Goal: Information Seeking & Learning: Learn about a topic

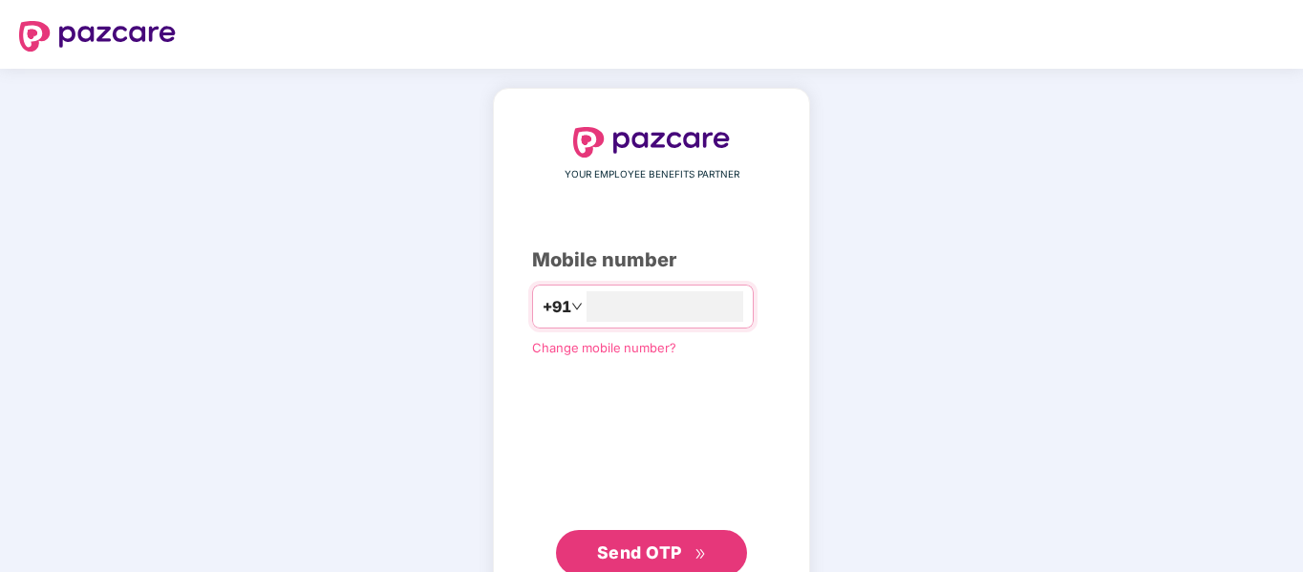
scroll to position [62, 0]
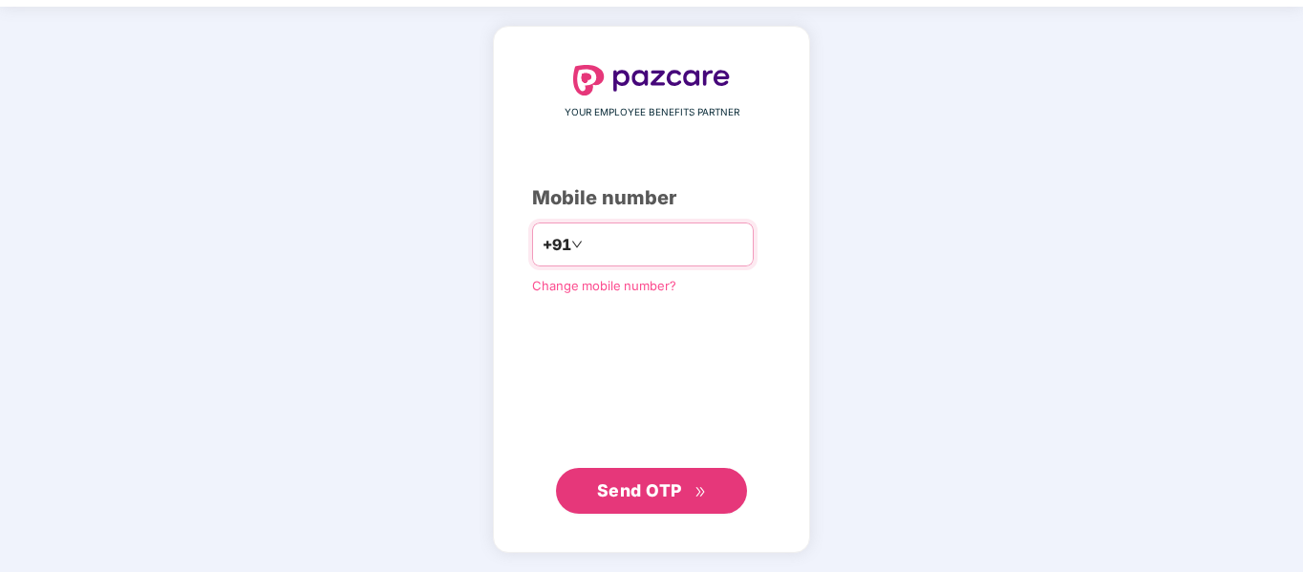
type input "**********"
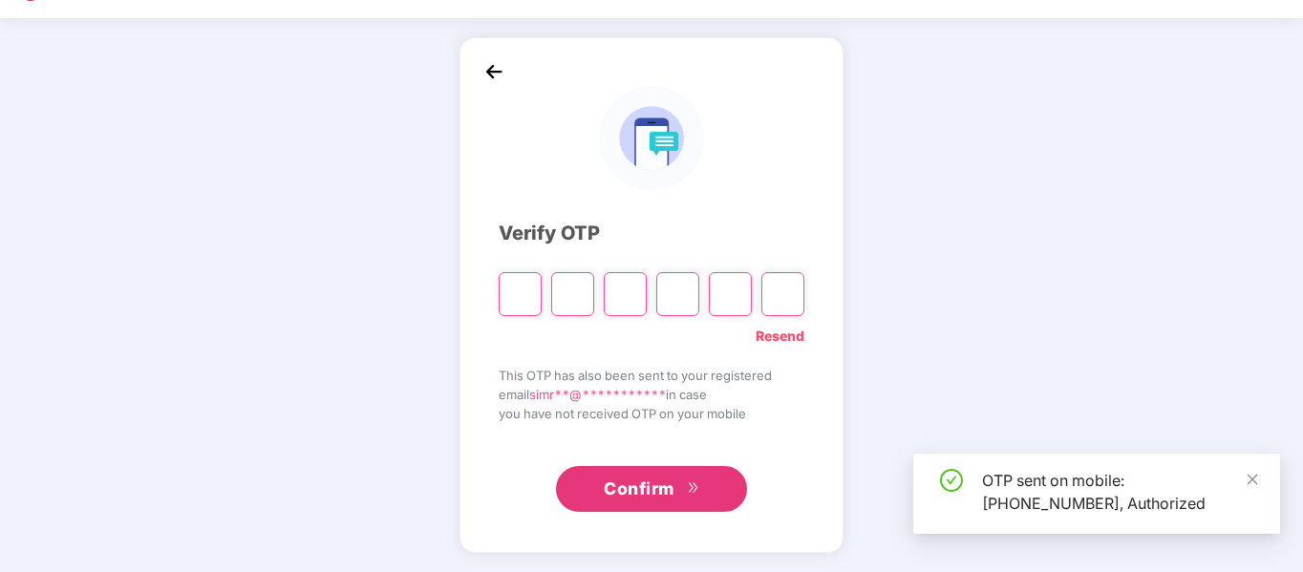
scroll to position [51, 0]
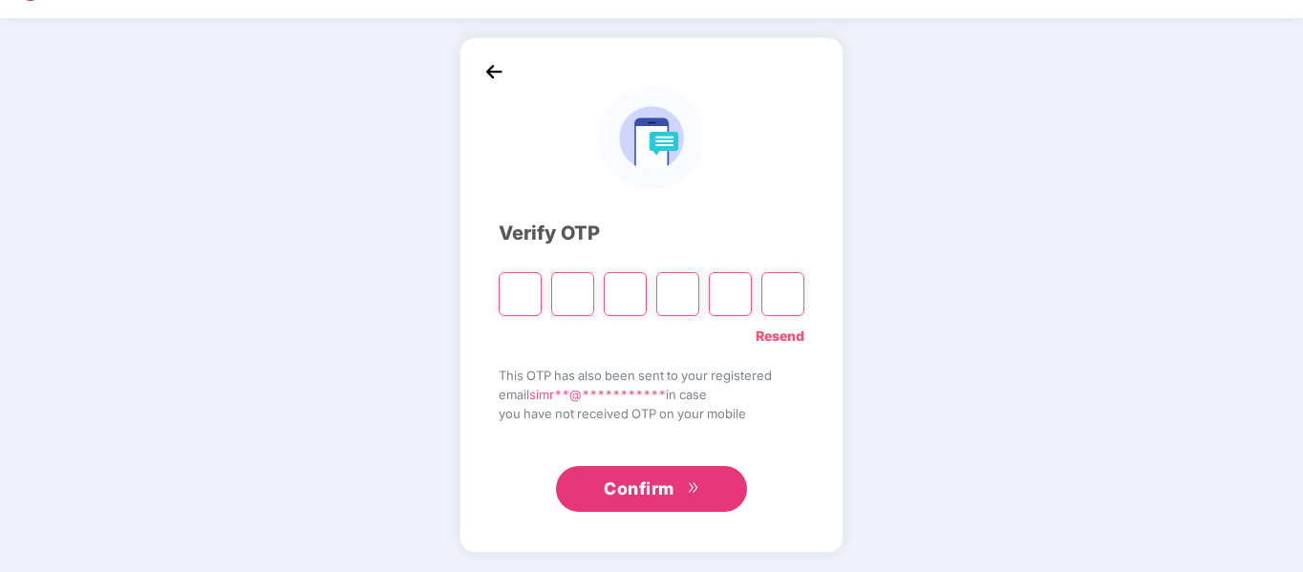
type input "*"
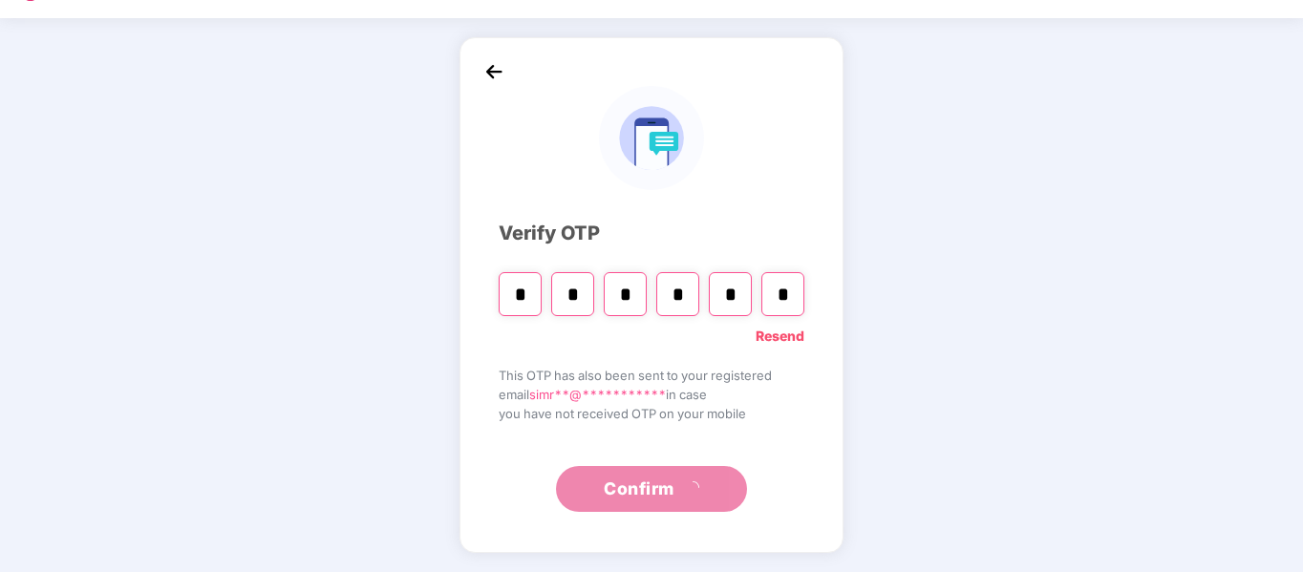
type input "*"
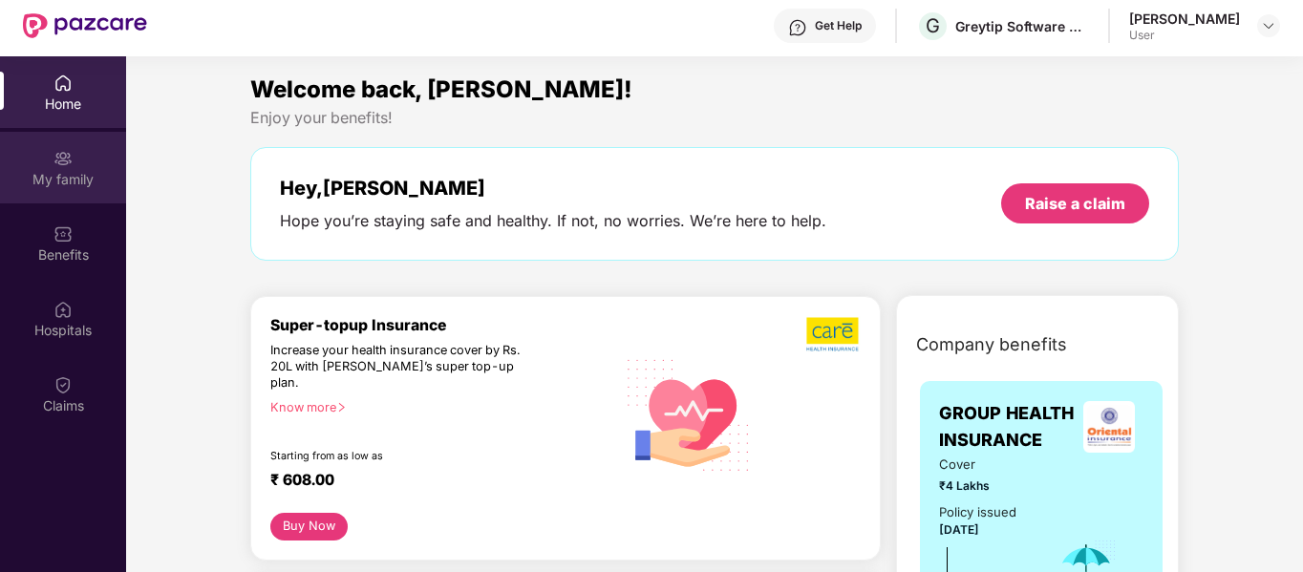
click at [36, 198] on div "My family" at bounding box center [63, 168] width 126 height 72
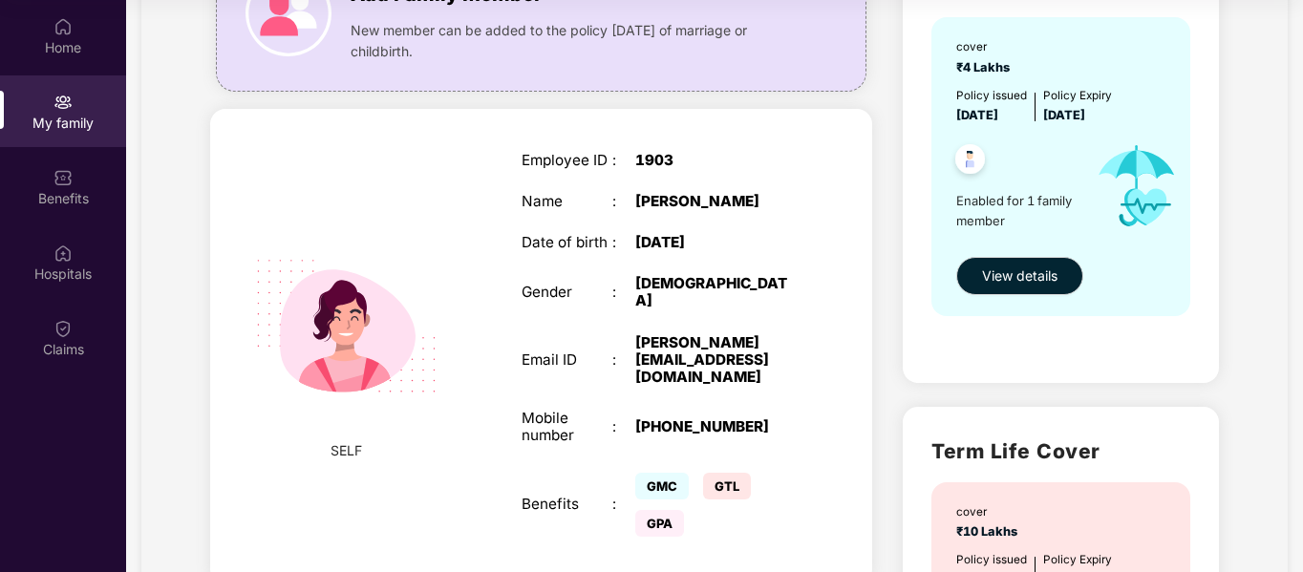
scroll to position [351, 0]
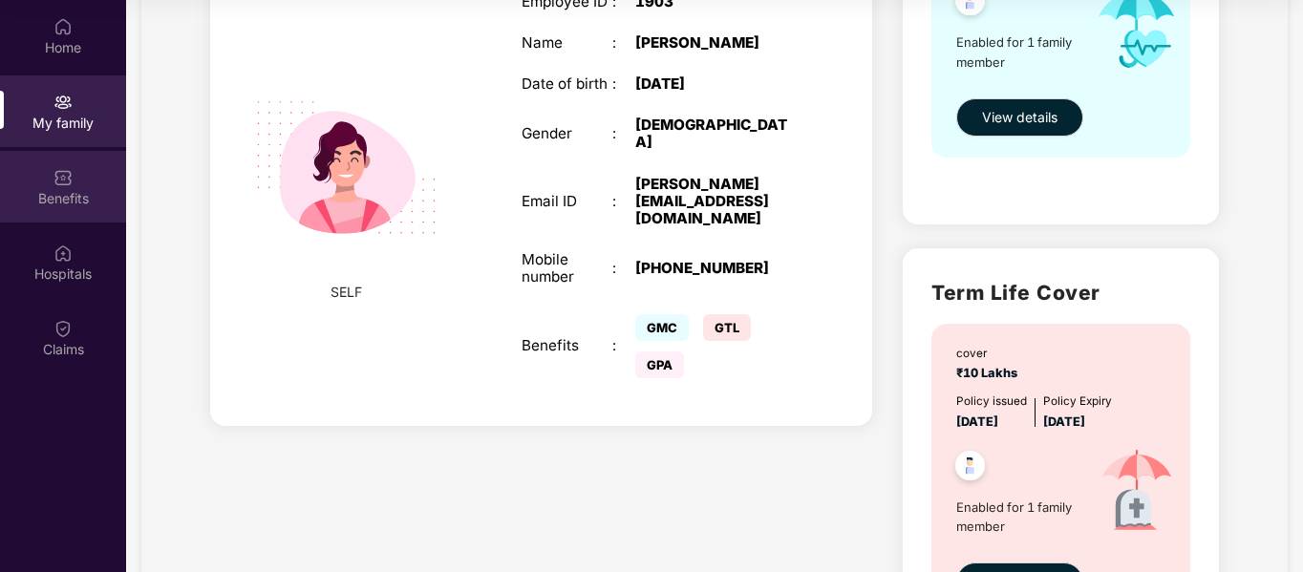
click at [81, 177] on div "Benefits" at bounding box center [63, 187] width 126 height 72
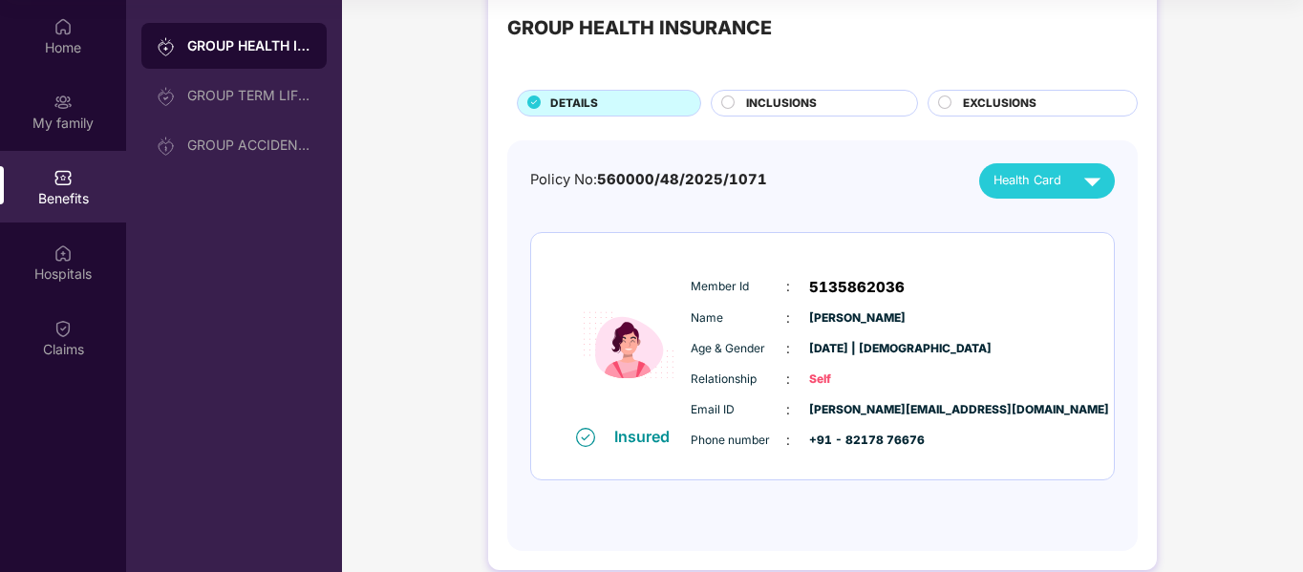
scroll to position [74, 0]
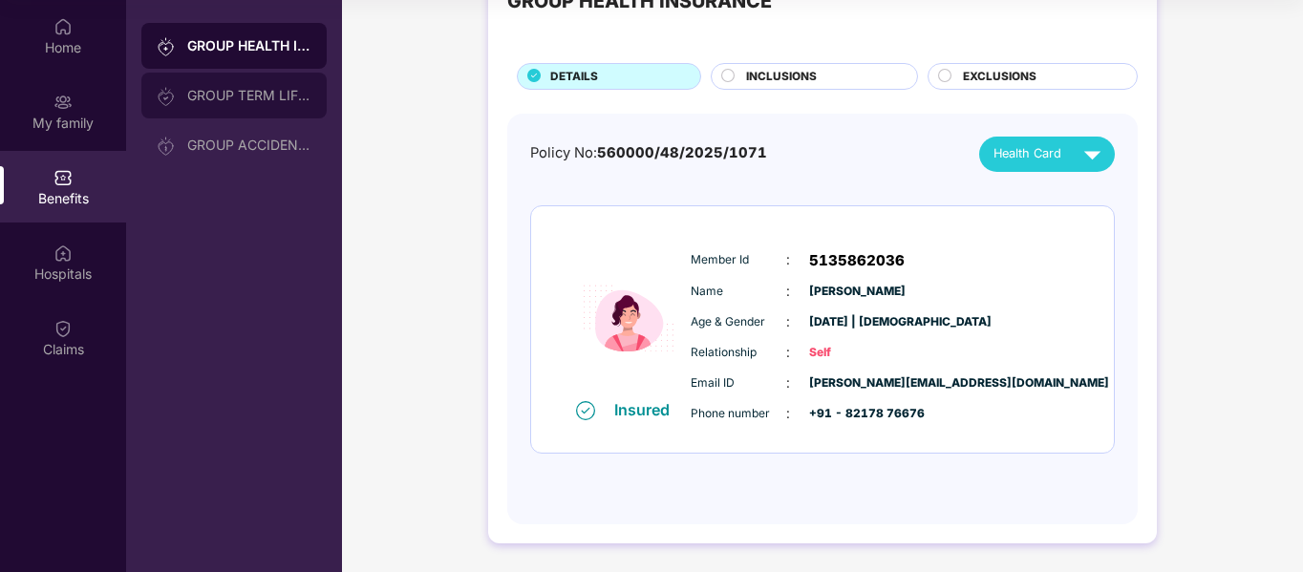
click at [217, 98] on div "GROUP TERM LIFE INSURANCE" at bounding box center [249, 95] width 124 height 15
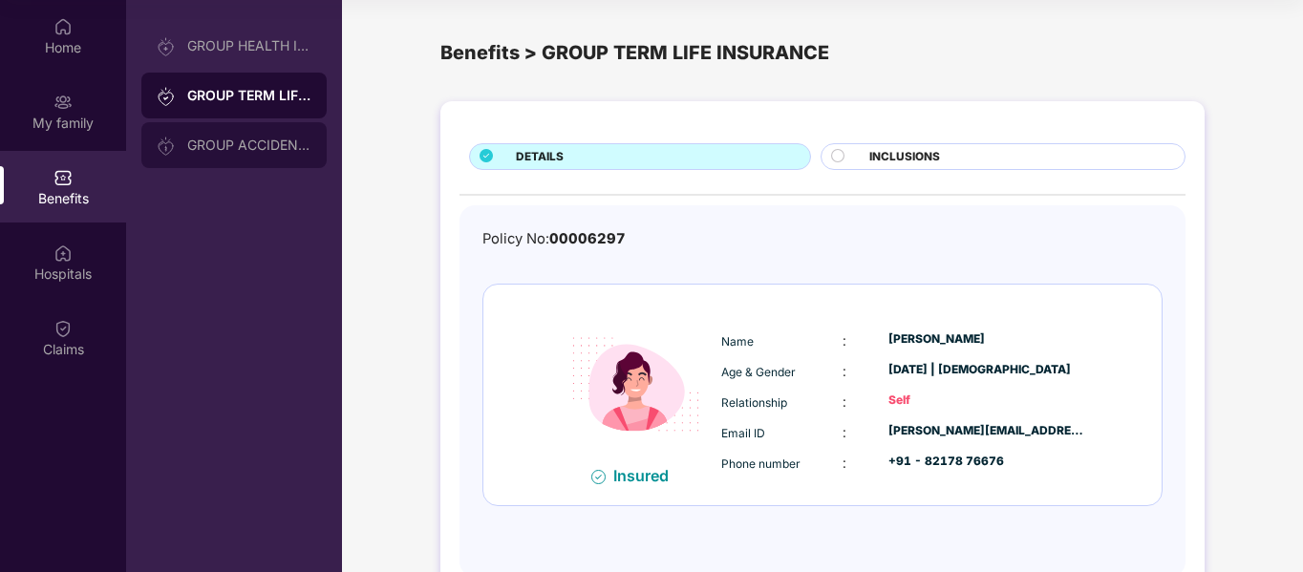
click at [202, 122] on div "GROUP ACCIDENTAL INSURANCE" at bounding box center [233, 145] width 185 height 46
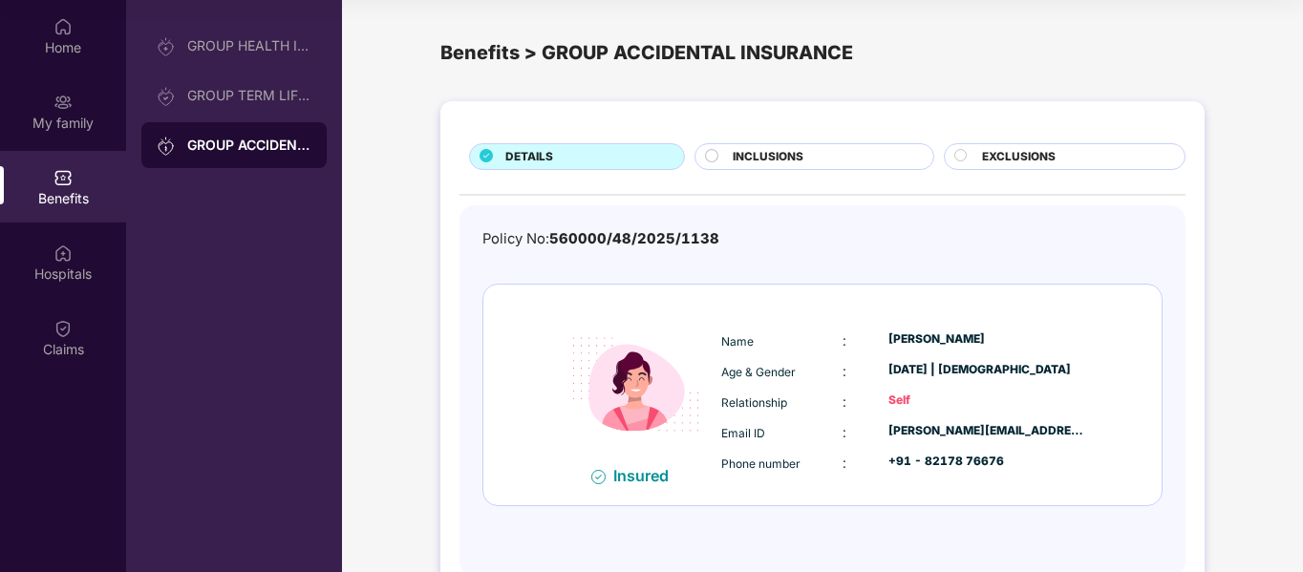
scroll to position [53, 0]
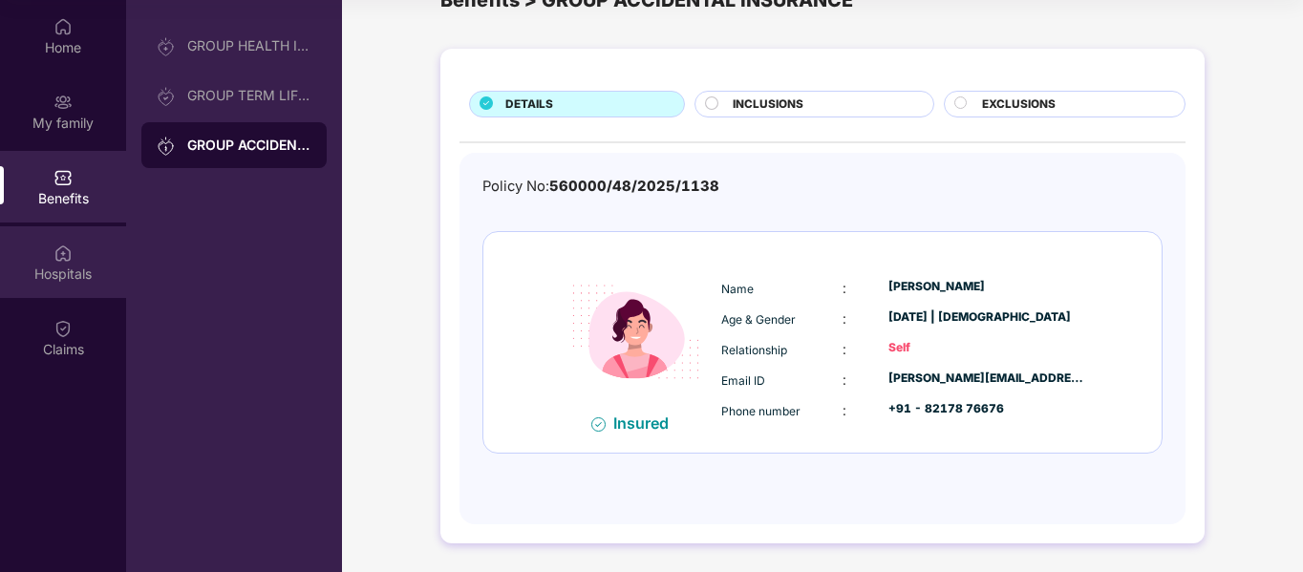
click at [34, 270] on div "Hospitals" at bounding box center [63, 273] width 126 height 19
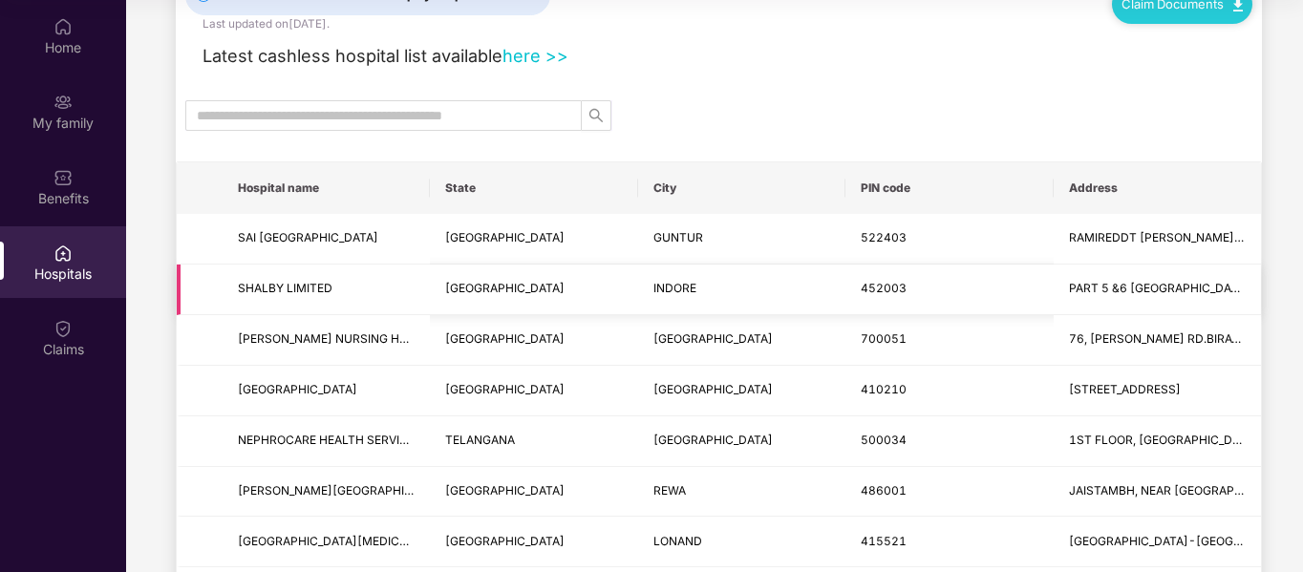
scroll to position [0, 0]
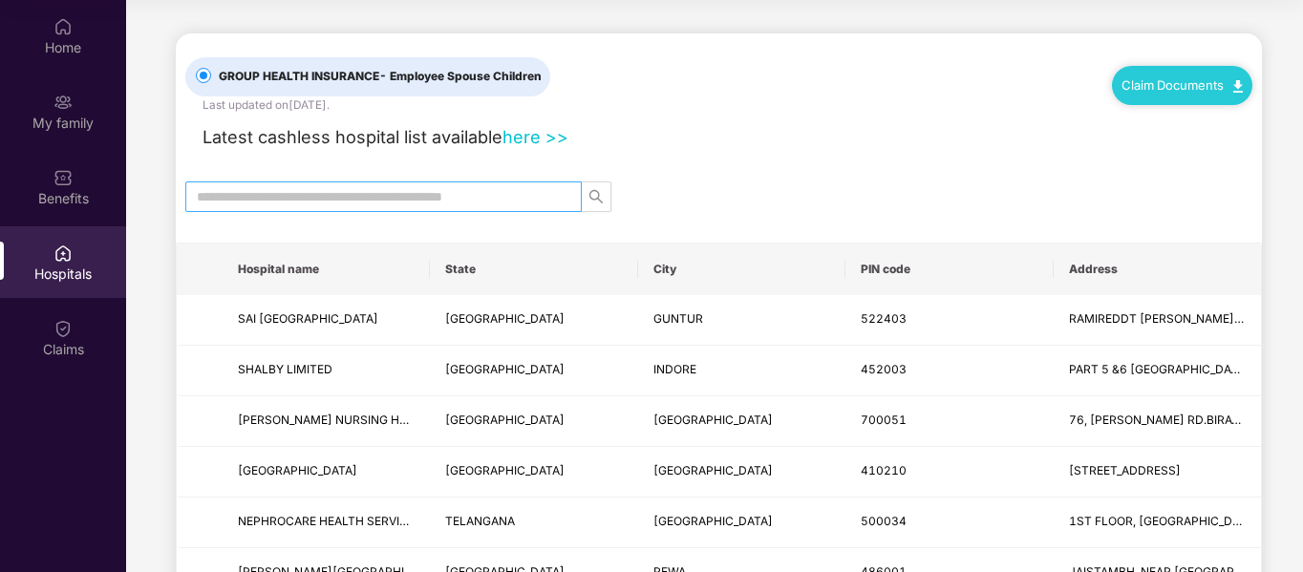
click at [375, 209] on span at bounding box center [383, 196] width 396 height 31
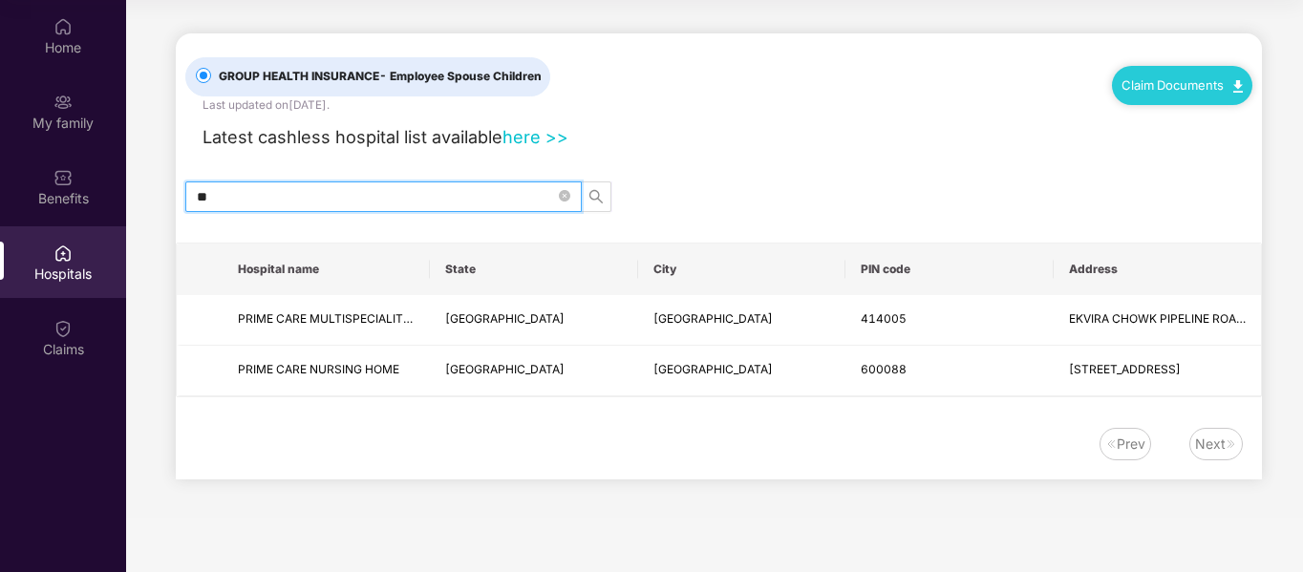
type input "*"
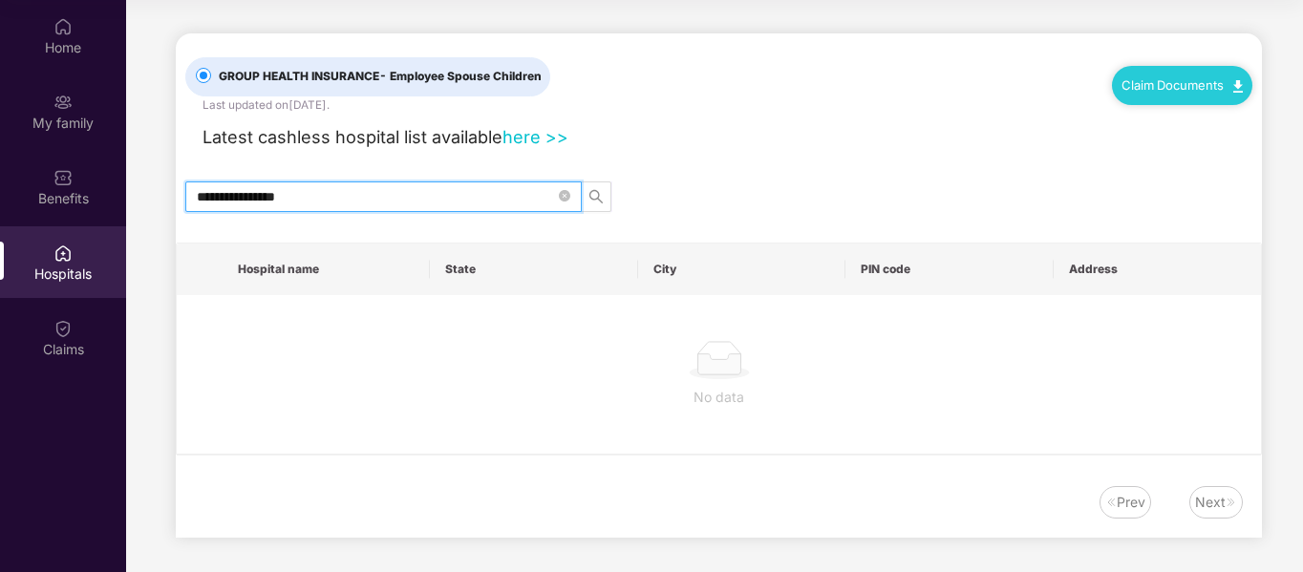
click at [237, 195] on input "**********" at bounding box center [376, 196] width 358 height 21
click at [210, 199] on input "**********" at bounding box center [376, 196] width 358 height 21
type input "**********"
click at [340, 200] on input "**********" at bounding box center [376, 196] width 358 height 21
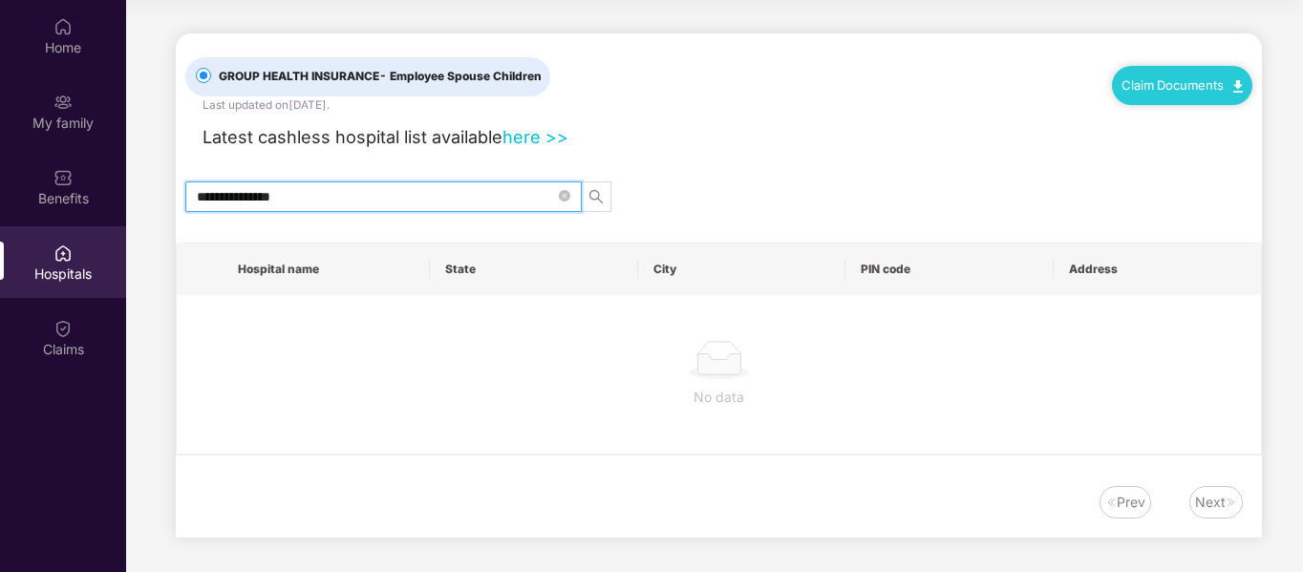
click at [340, 200] on input "**********" at bounding box center [376, 196] width 358 height 21
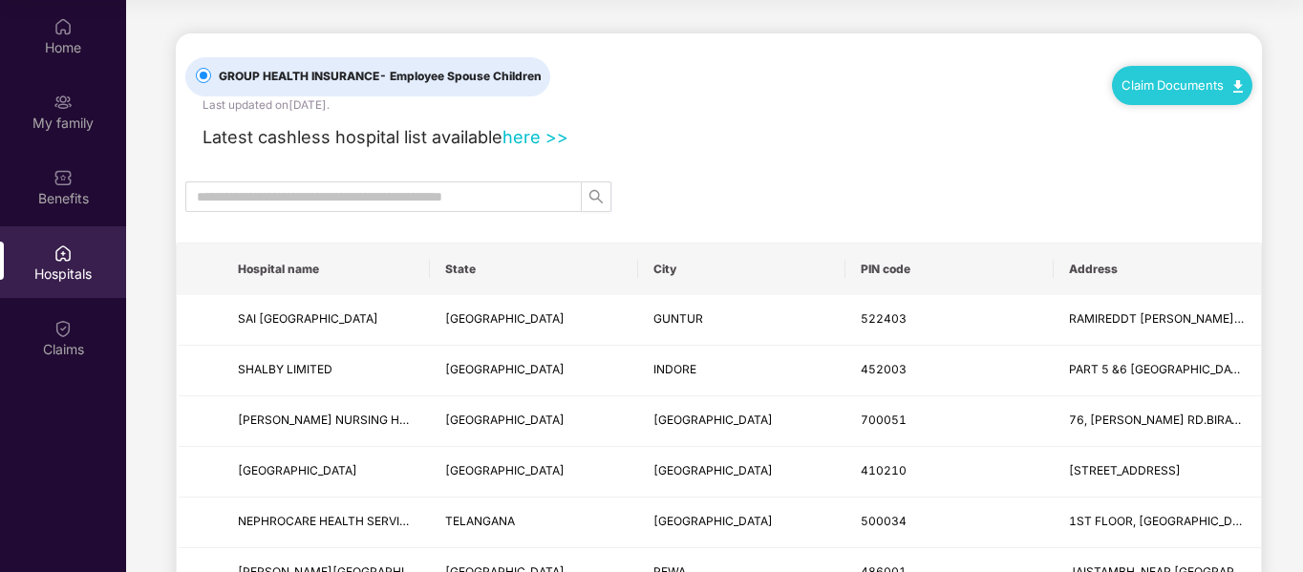
click at [533, 140] on link "here >>" at bounding box center [535, 136] width 66 height 21
click at [351, 87] on label "GROUP HEALTH INSURANCE - Employee Spouse Children" at bounding box center [367, 76] width 365 height 39
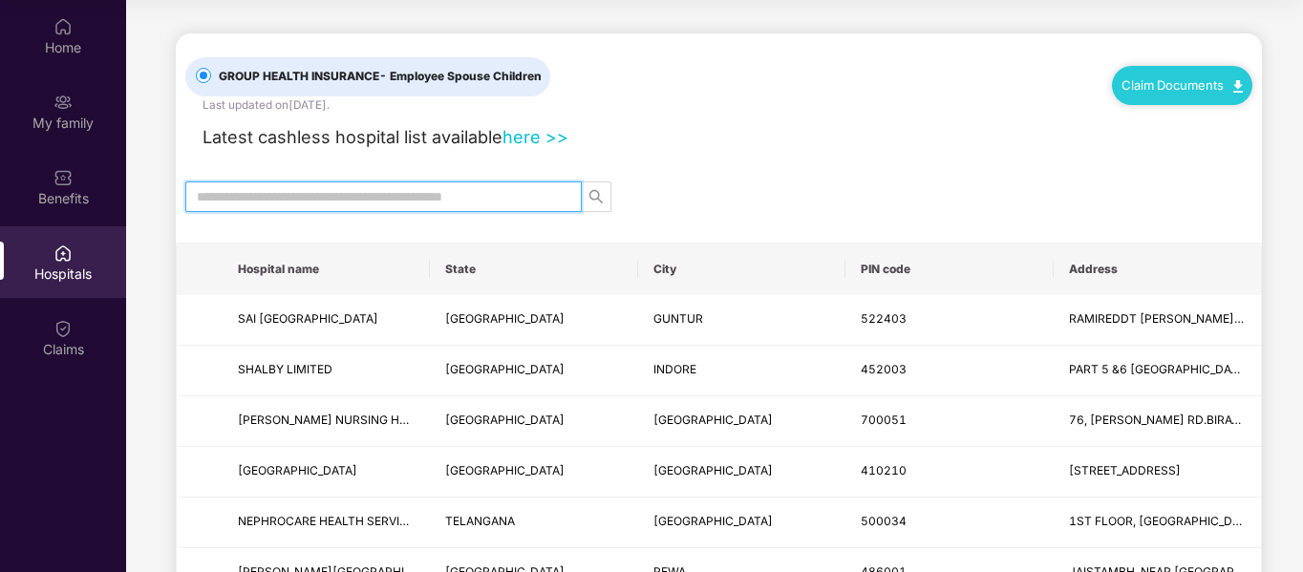
click at [456, 198] on input "text" at bounding box center [376, 196] width 358 height 21
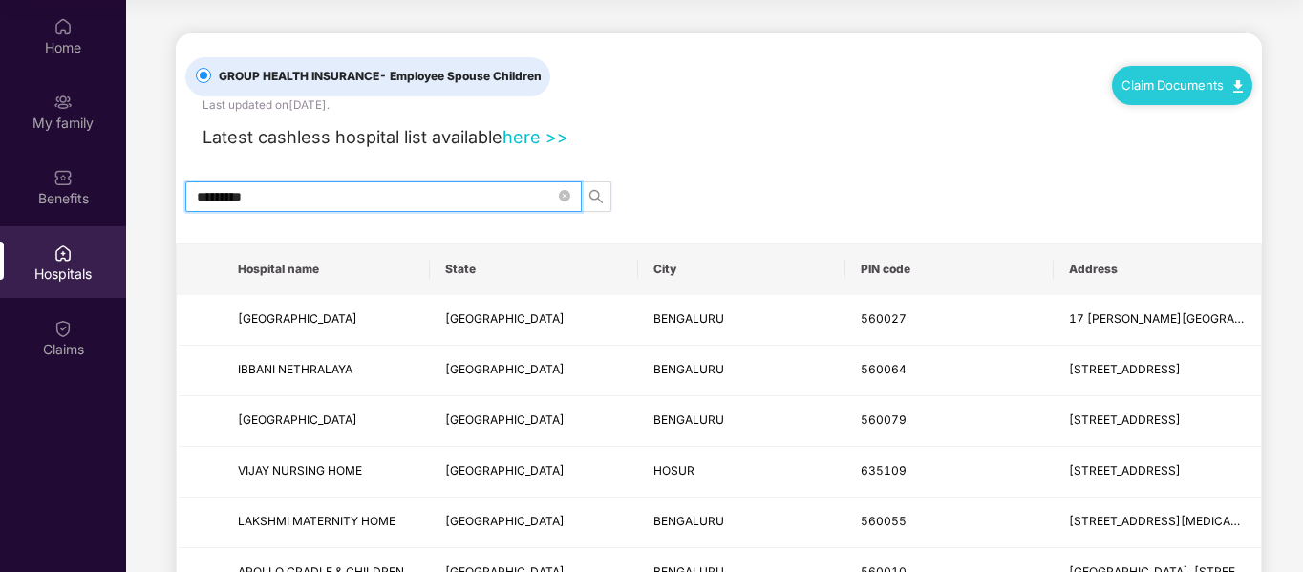
paste input "**********"
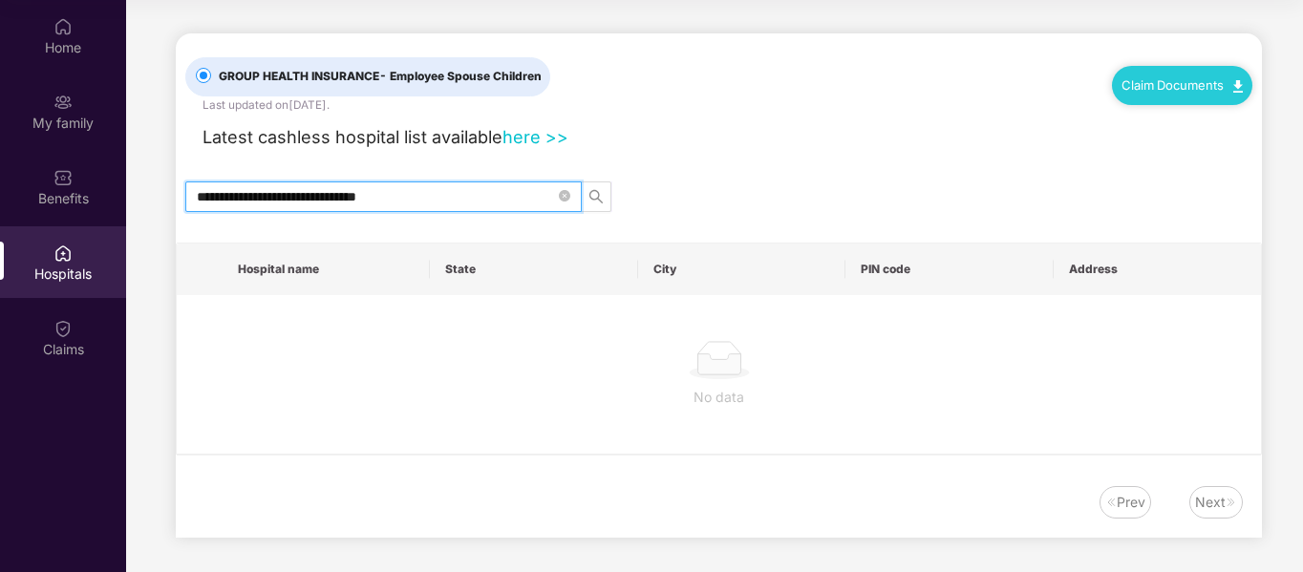
click at [452, 198] on input "**********" at bounding box center [376, 196] width 358 height 21
paste input "text"
type input "**********"
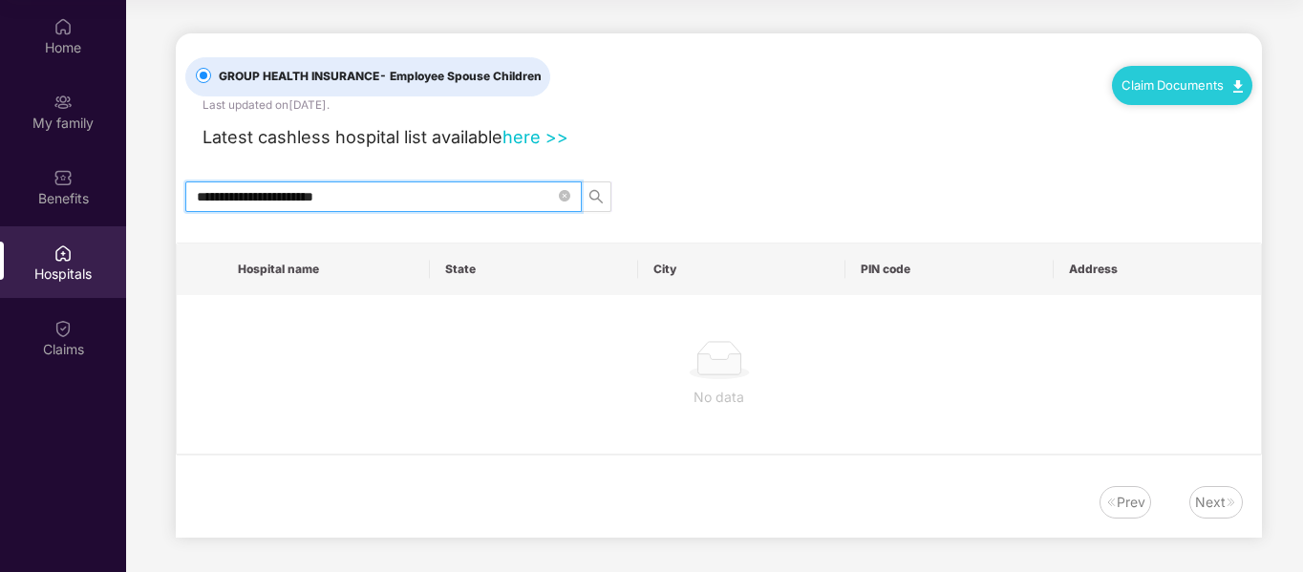
scroll to position [4, 0]
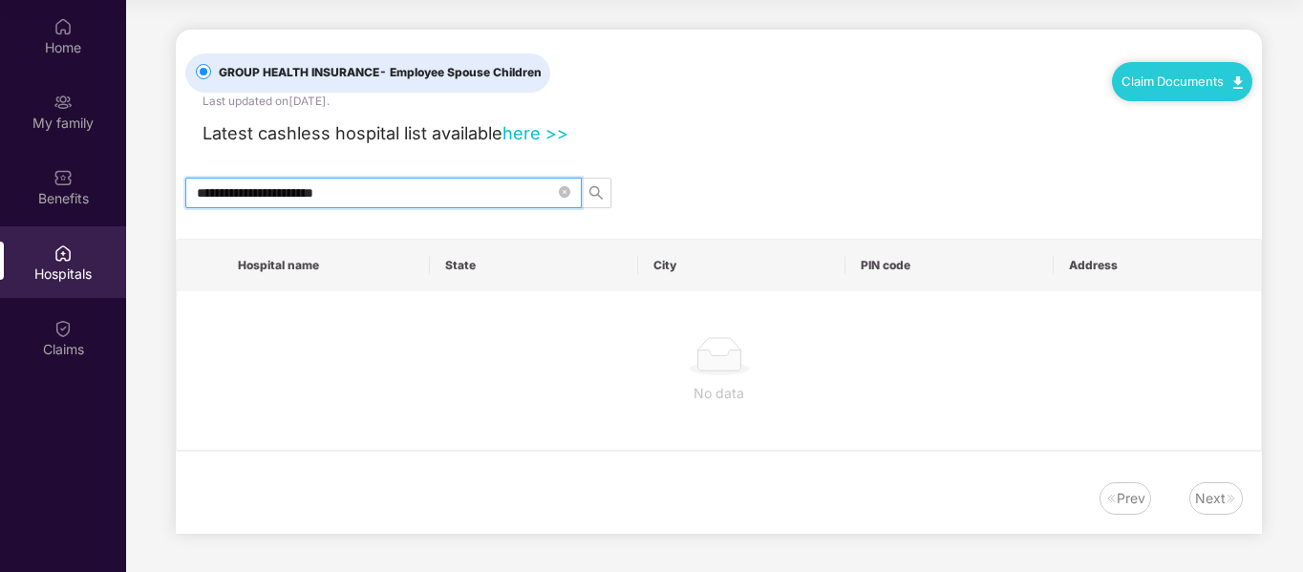
click at [523, 188] on input "**********" at bounding box center [376, 192] width 358 height 21
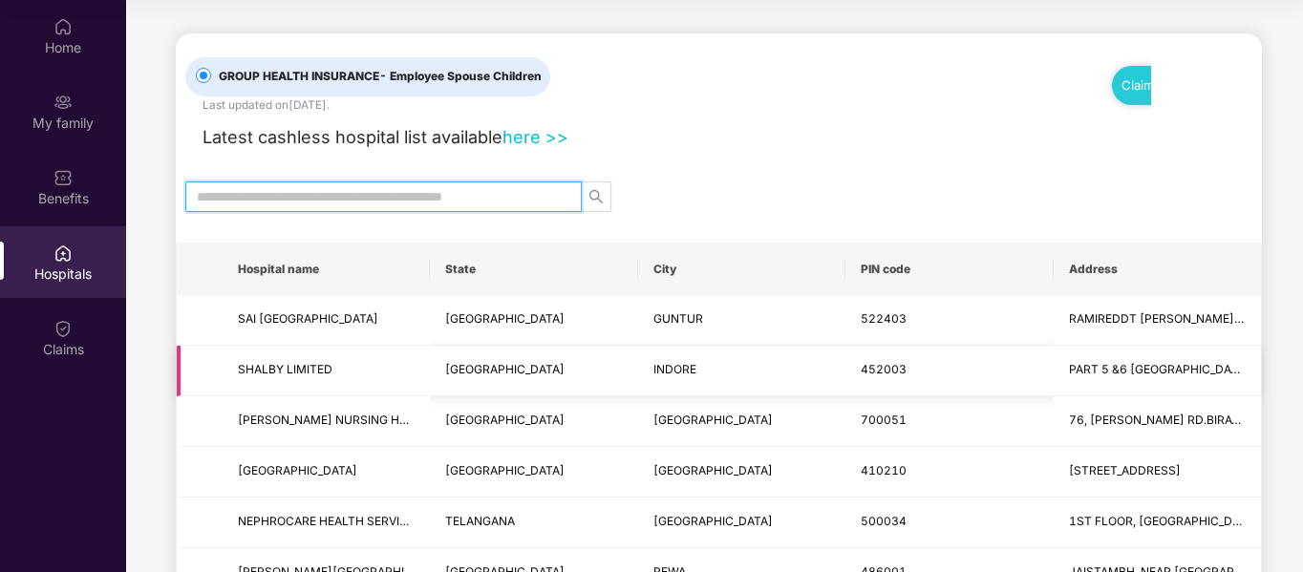
scroll to position [0, 0]
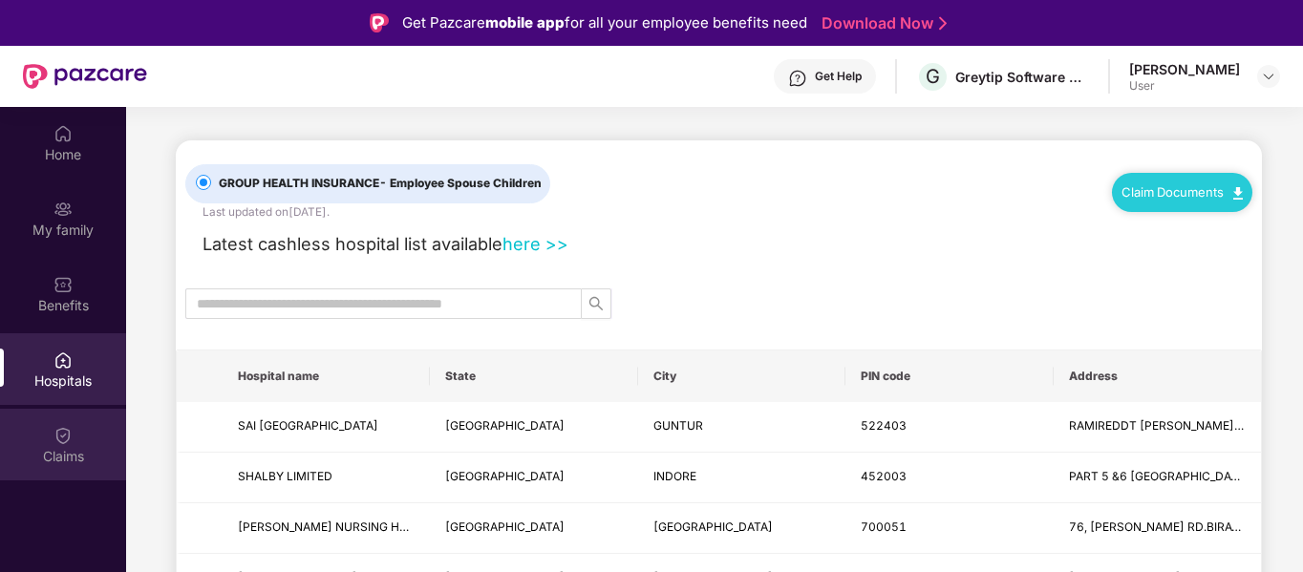
click at [76, 436] on div "Claims" at bounding box center [63, 445] width 126 height 72
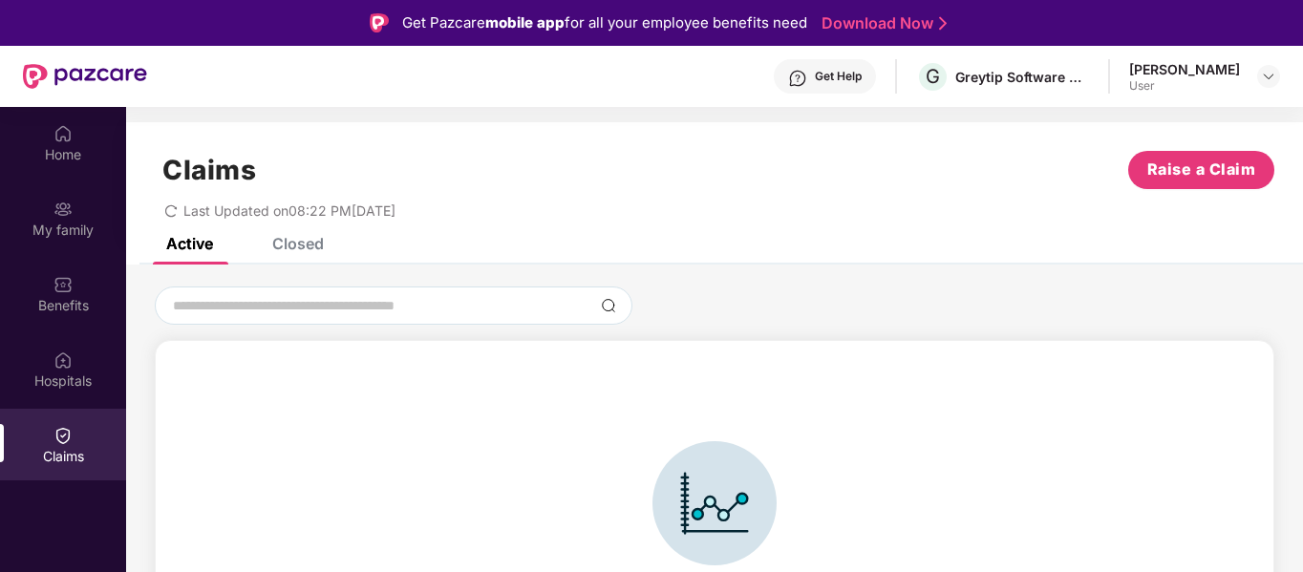
click at [302, 245] on div "Closed" at bounding box center [298, 243] width 52 height 19
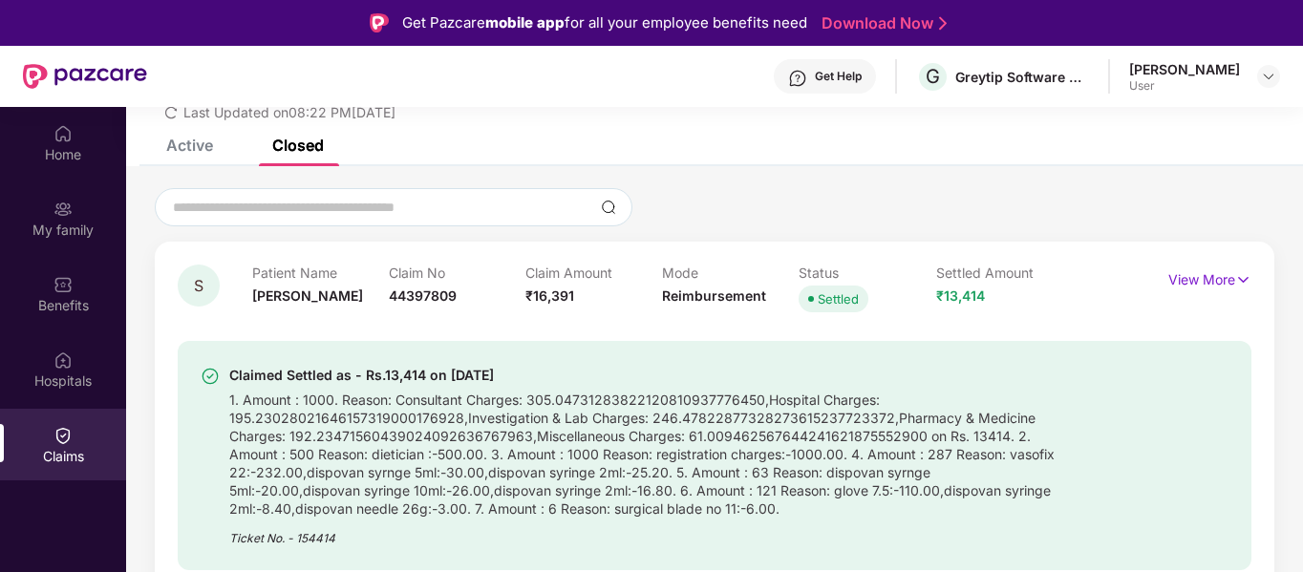
scroll to position [107, 0]
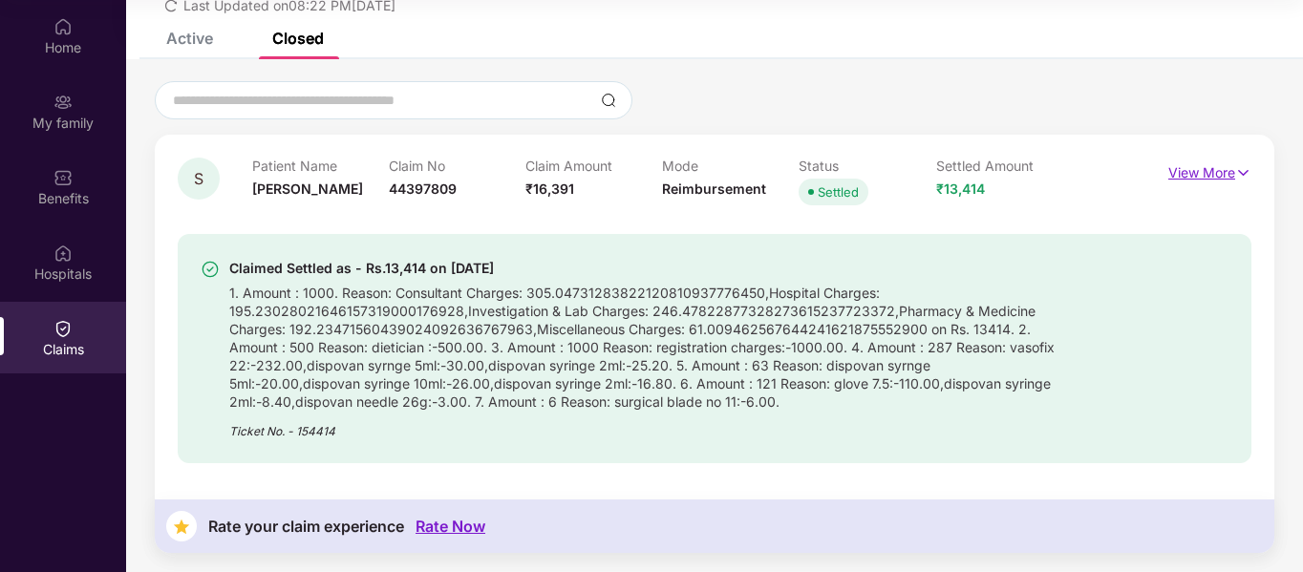
click at [1200, 173] on p "View More" at bounding box center [1209, 171] width 83 height 26
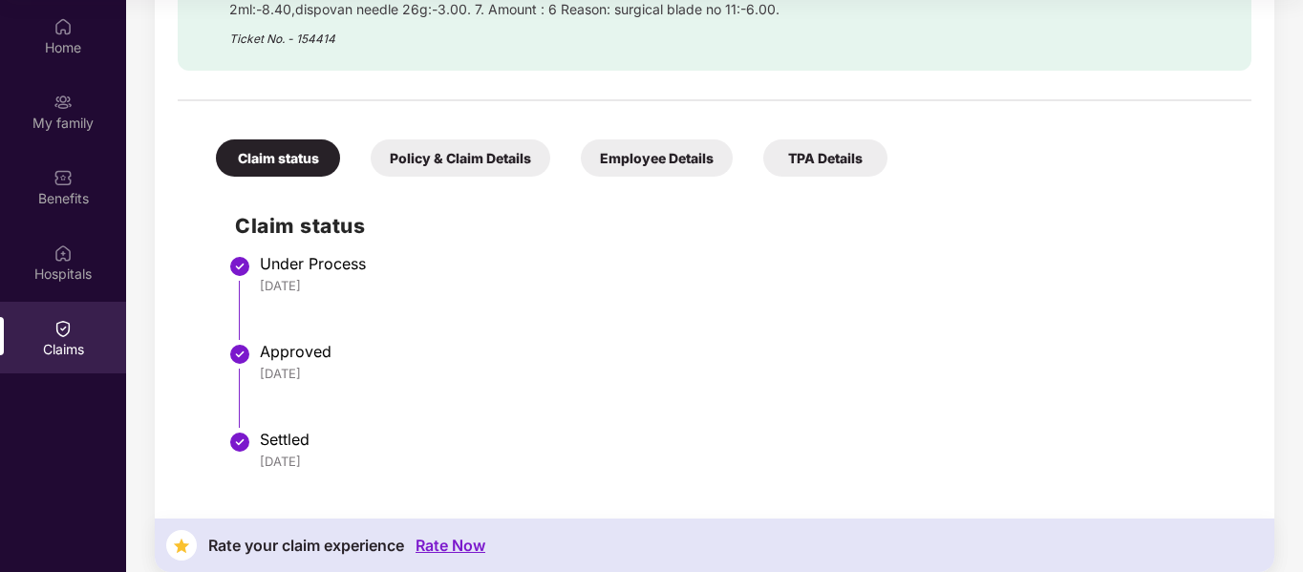
scroll to position [571, 0]
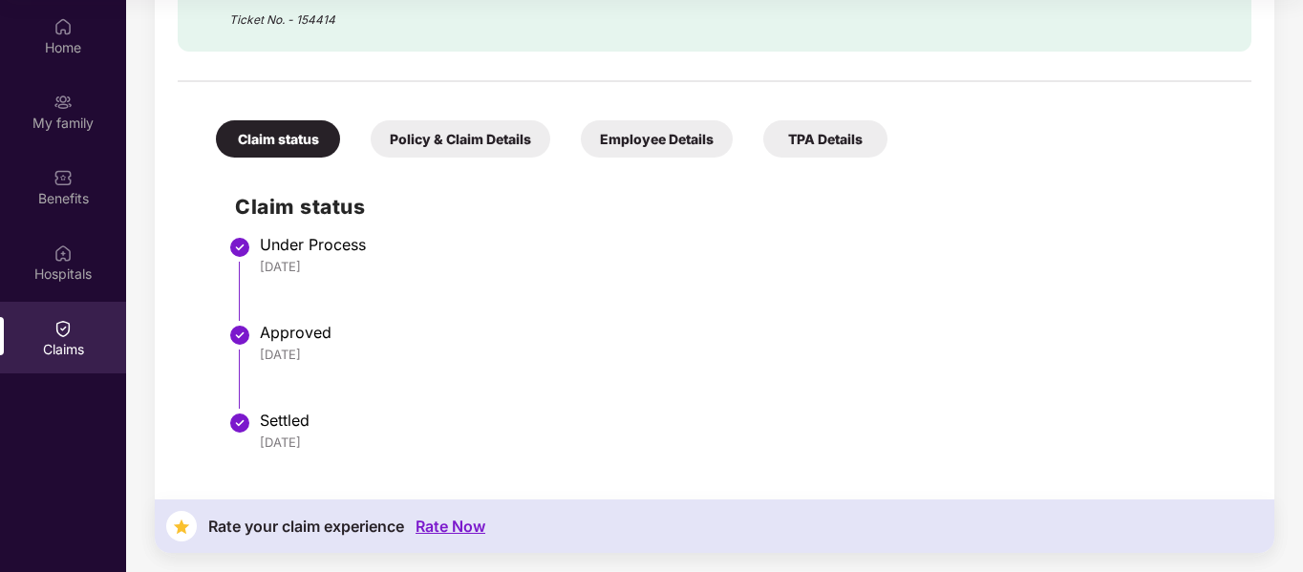
click at [713, 137] on div "Employee Details" at bounding box center [657, 138] width 152 height 37
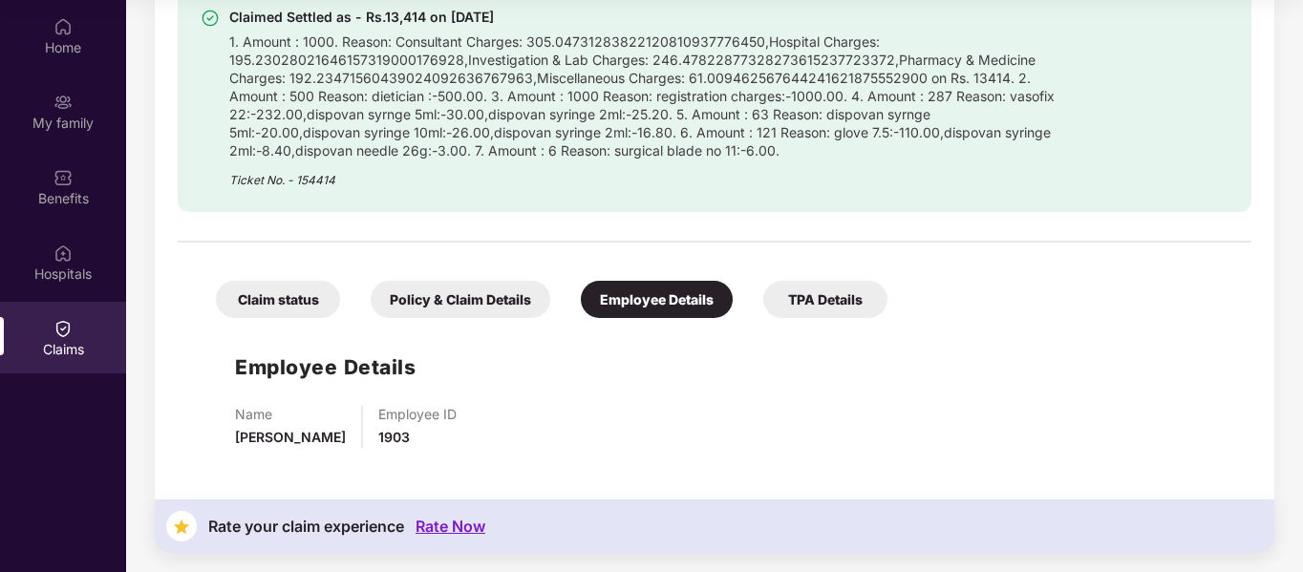
click at [830, 309] on div "TPA Details" at bounding box center [825, 299] width 124 height 37
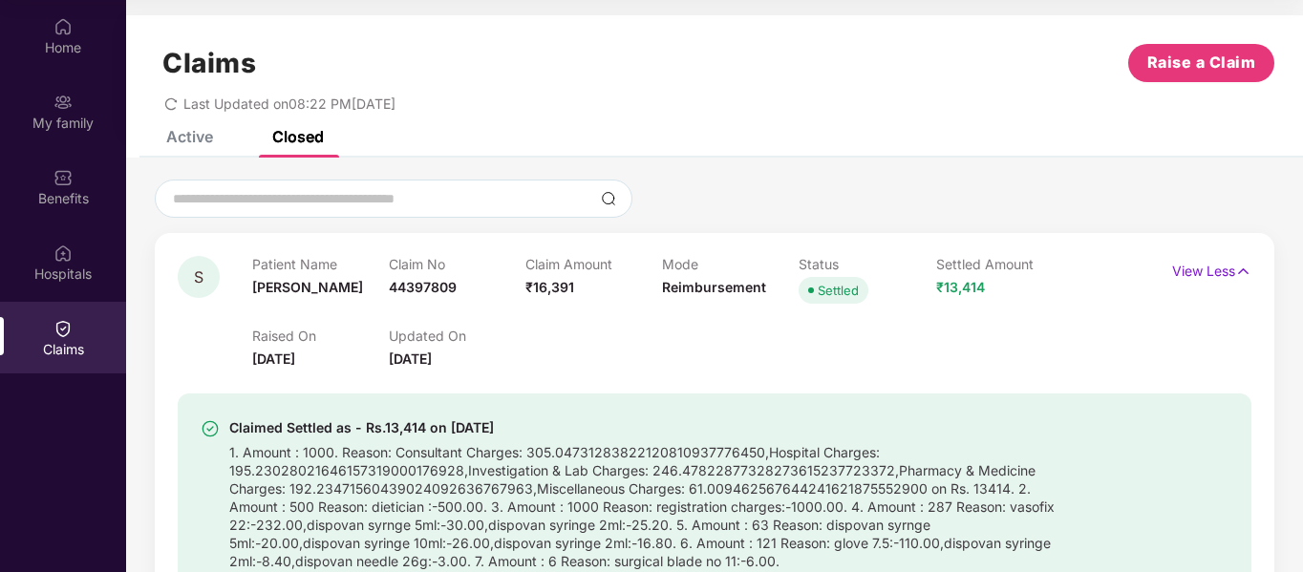
scroll to position [0, 0]
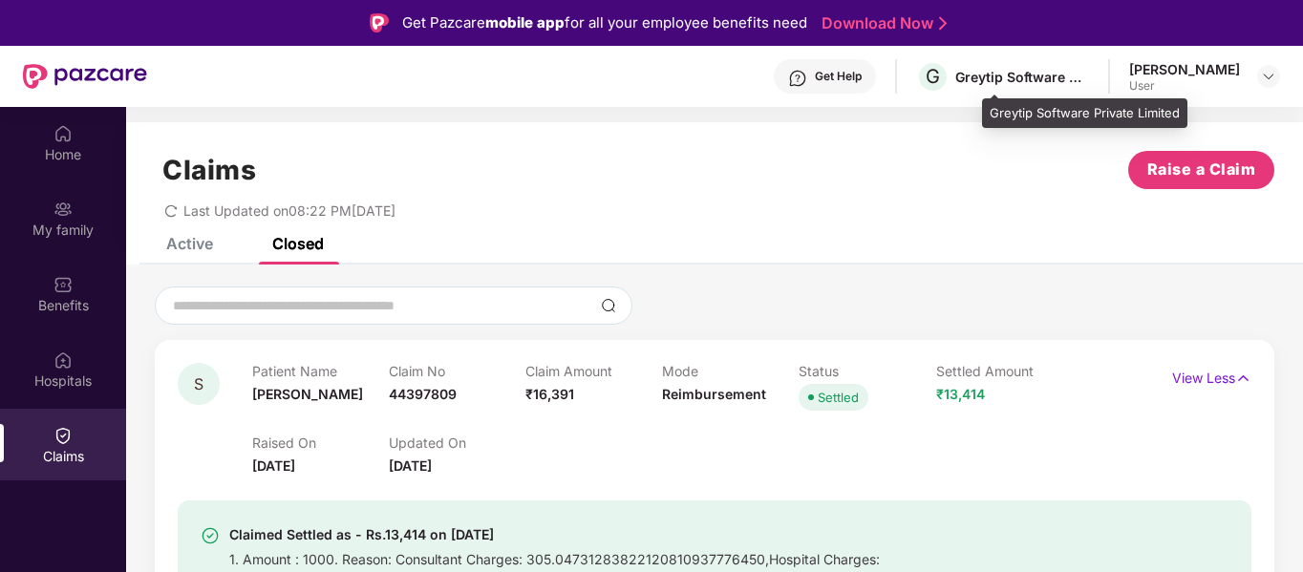
click at [1071, 83] on div "Greytip Software Private Limited" at bounding box center [1022, 77] width 134 height 18
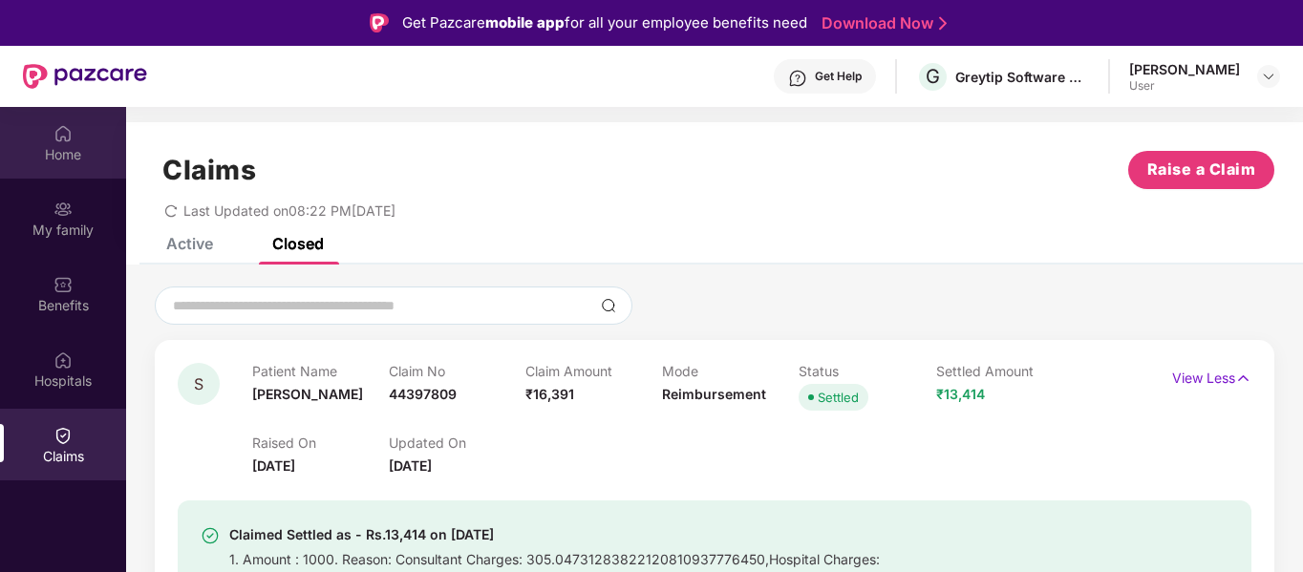
click at [56, 138] on img at bounding box center [62, 133] width 19 height 19
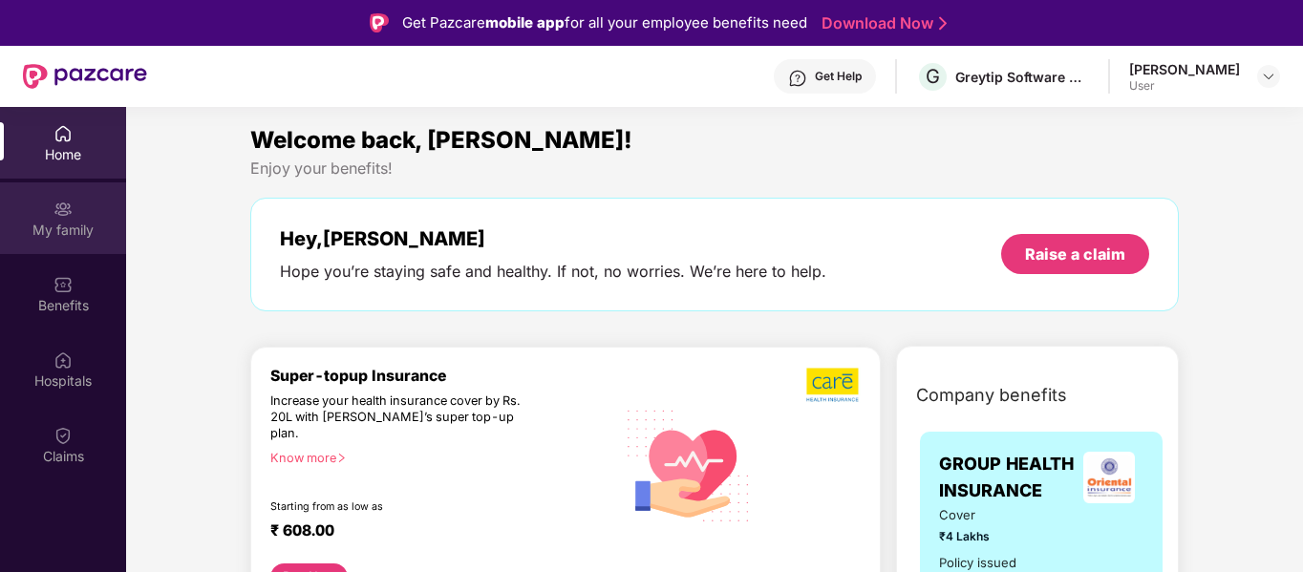
click at [40, 228] on div "My family" at bounding box center [63, 230] width 126 height 19
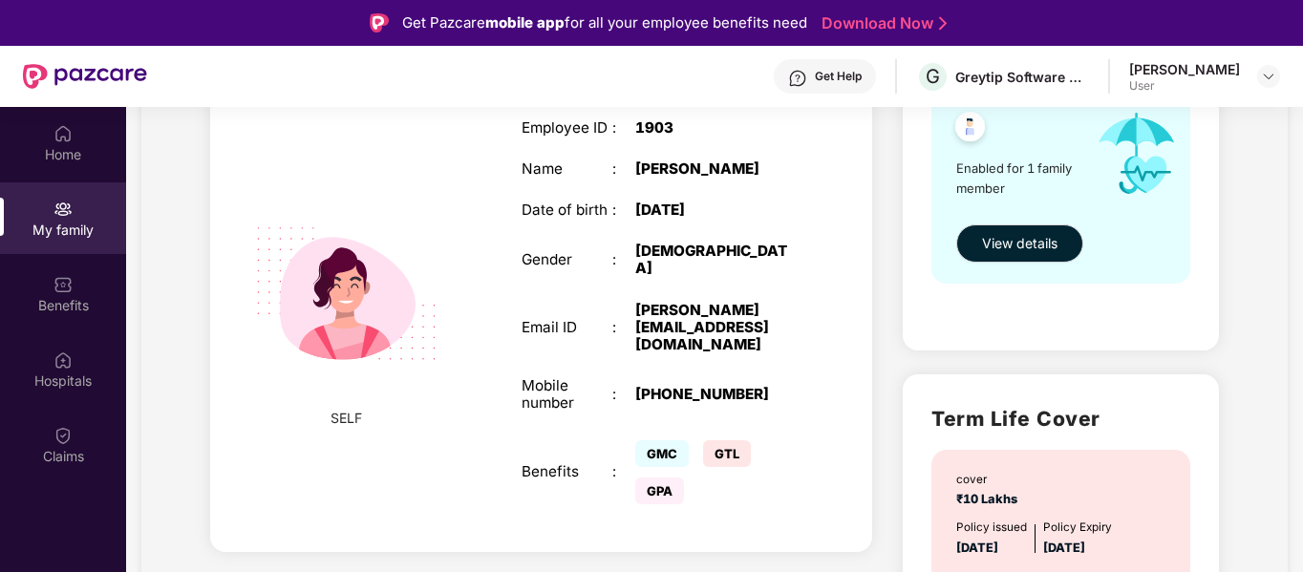
scroll to position [333, 0]
click at [661, 210] on div "[DATE]" at bounding box center [714, 209] width 159 height 17
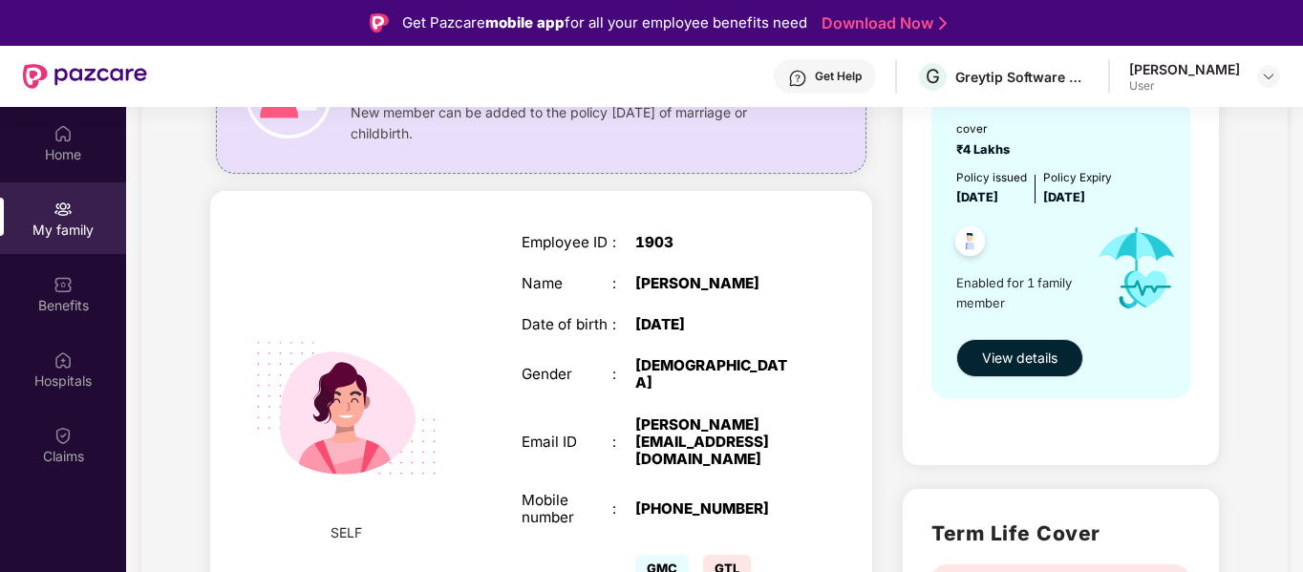
scroll to position [0, 0]
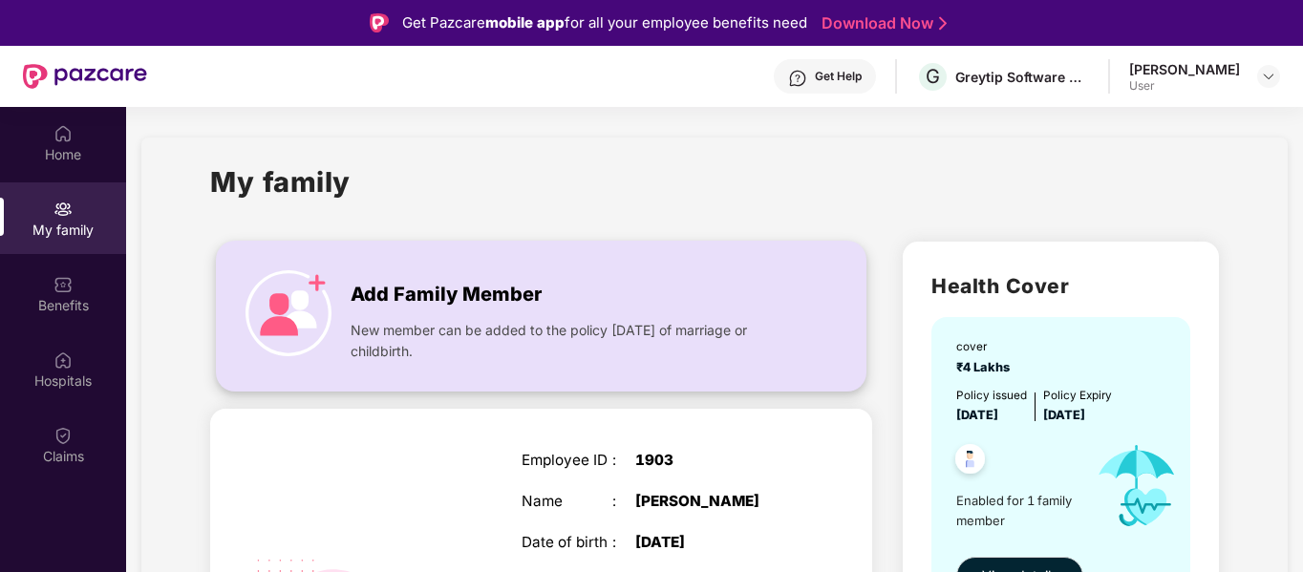
click at [593, 306] on div "Add Family Member" at bounding box center [572, 289] width 443 height 39
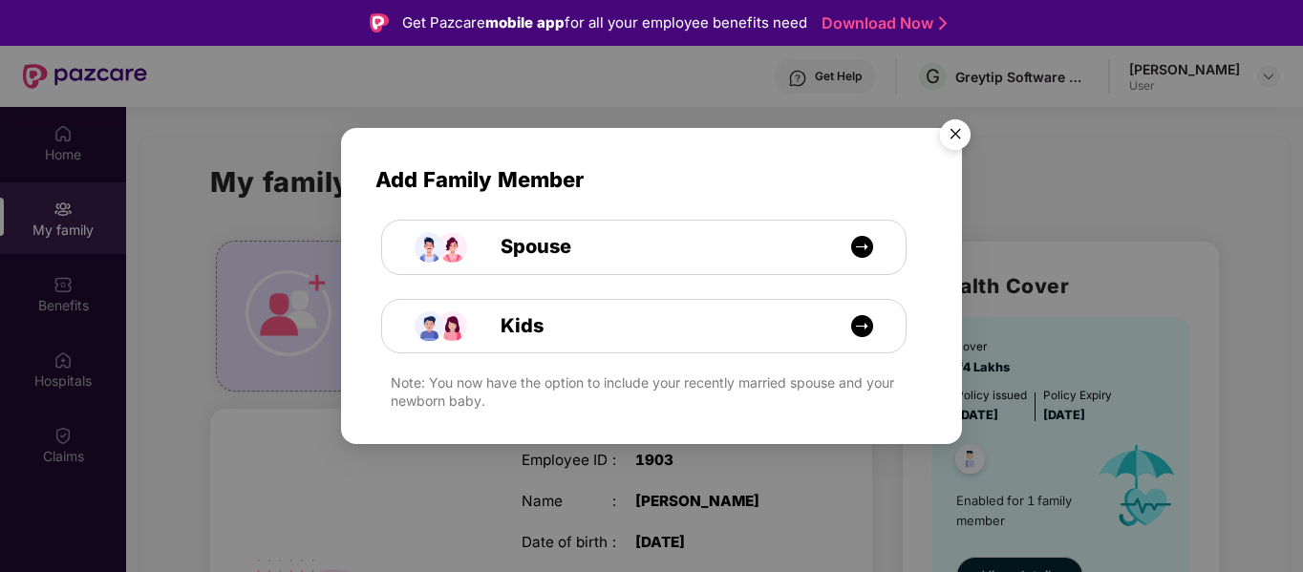
click at [949, 121] on img "Close" at bounding box center [954, 137] width 53 height 53
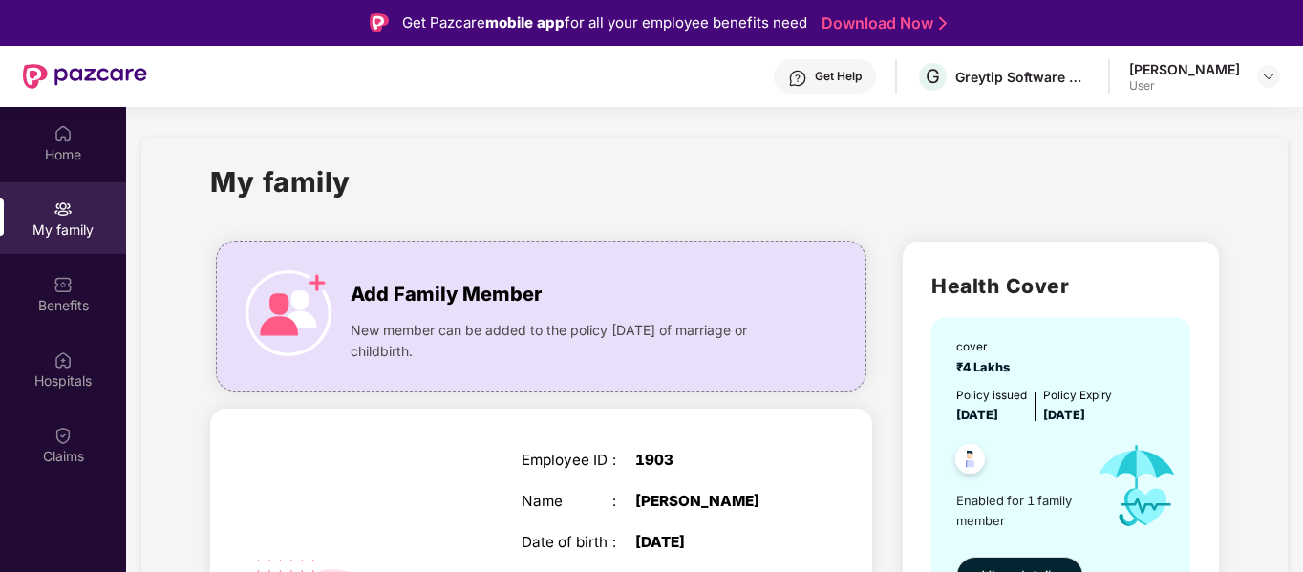
click at [1221, 89] on div "User" at bounding box center [1184, 85] width 111 height 15
click at [1266, 79] on img at bounding box center [1268, 76] width 15 height 15
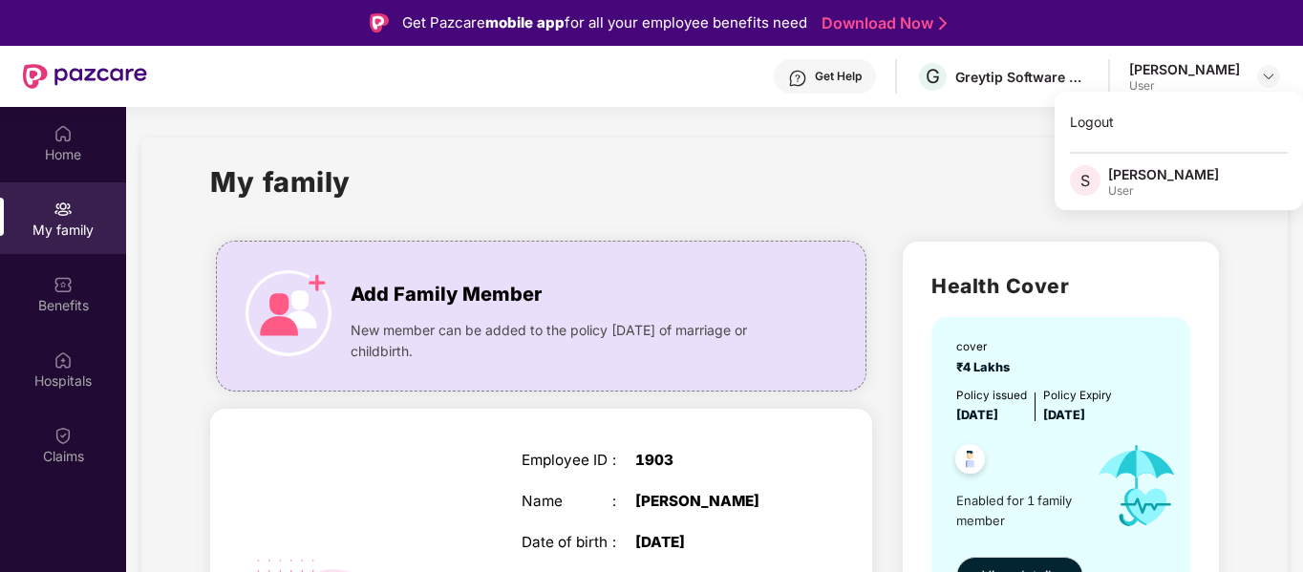
click at [838, 165] on div "My family" at bounding box center [714, 193] width 1009 height 66
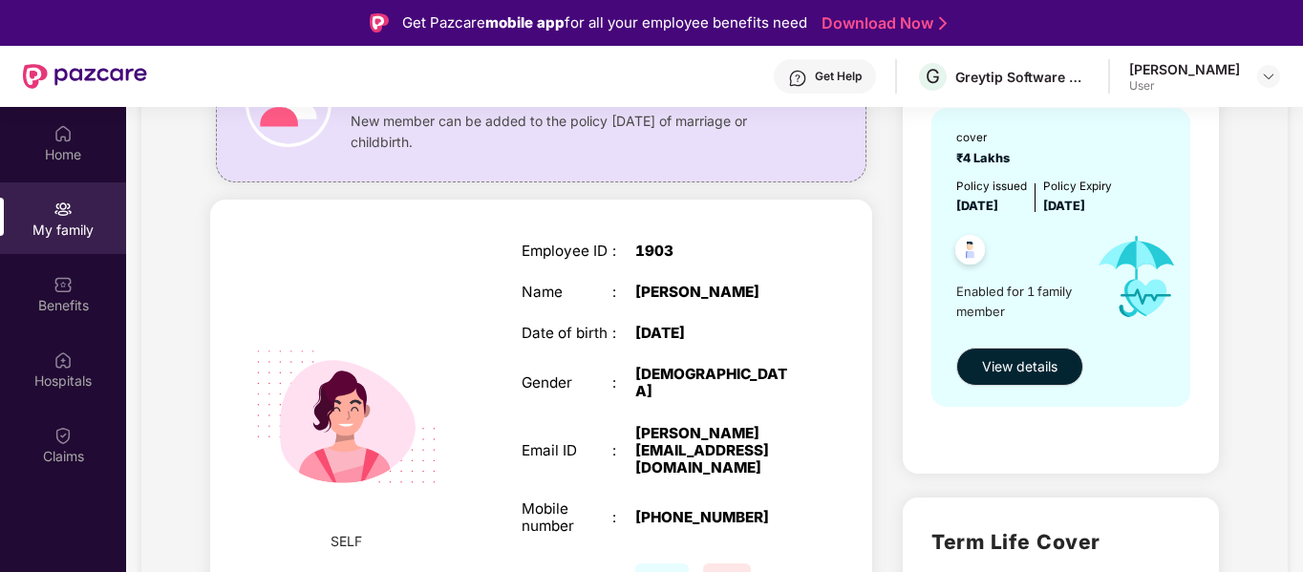
scroll to position [210, 0]
click at [1011, 371] on span "View details" at bounding box center [1019, 365] width 75 height 21
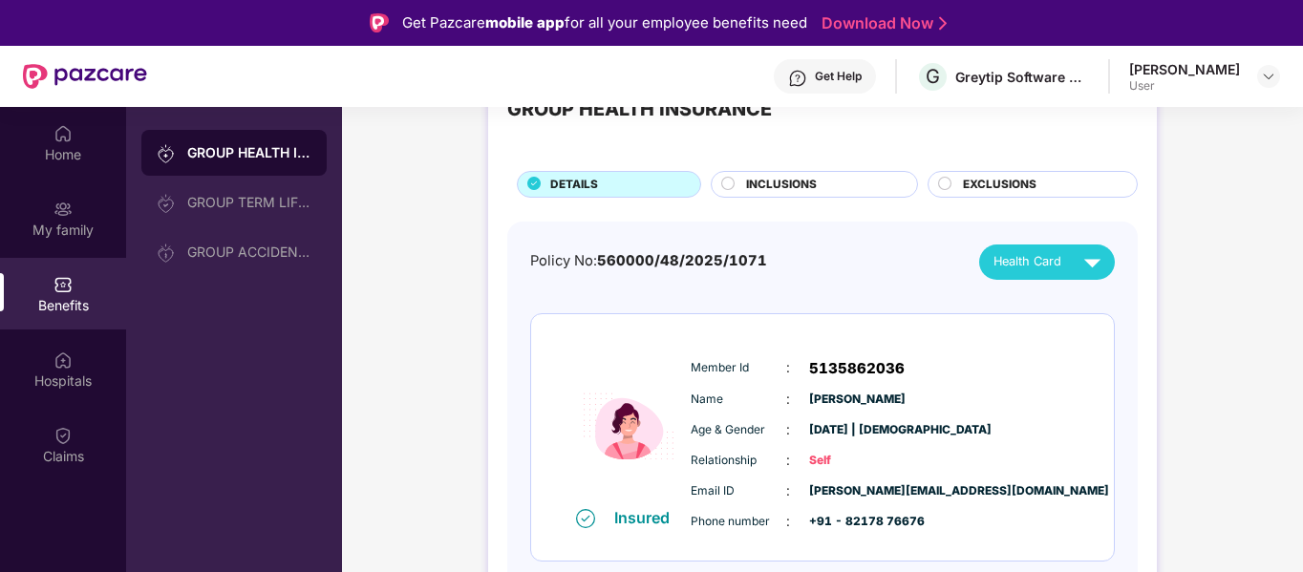
scroll to position [74, 0]
click at [1043, 248] on div "Health Card" at bounding box center [1051, 261] width 116 height 33
click at [1016, 268] on span "Health Card" at bounding box center [1027, 260] width 68 height 19
click at [892, 239] on div "Policy No: 560000/48/2025/1071 Health Card Insured Member Id : 5135862036 Name …" at bounding box center [822, 427] width 630 height 412
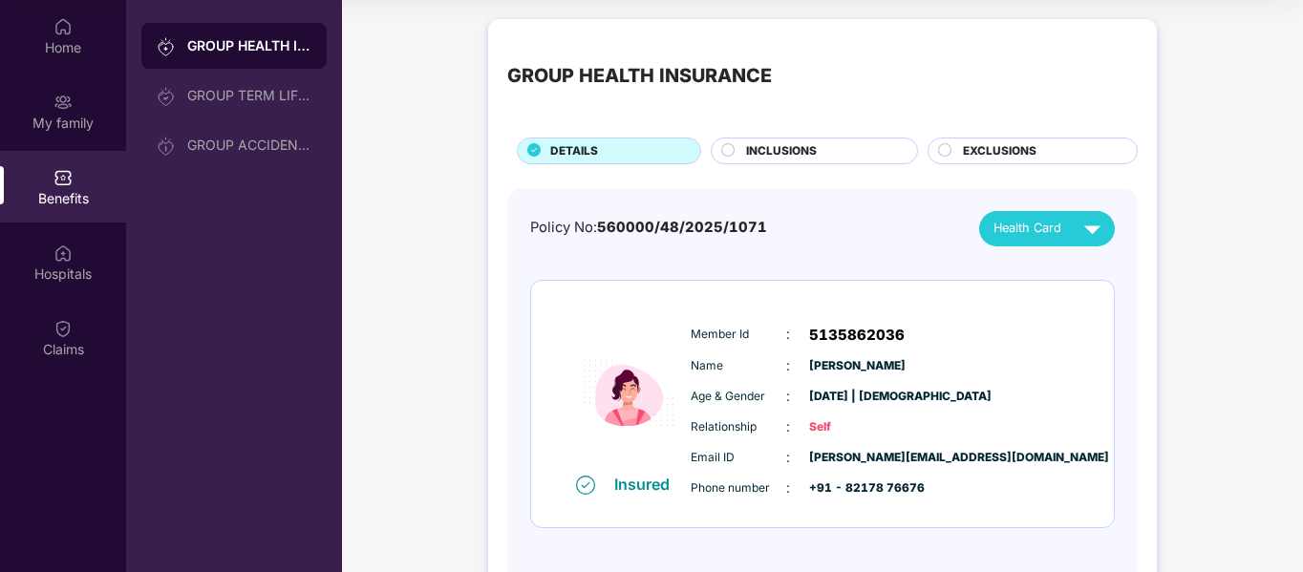
scroll to position [0, 0]
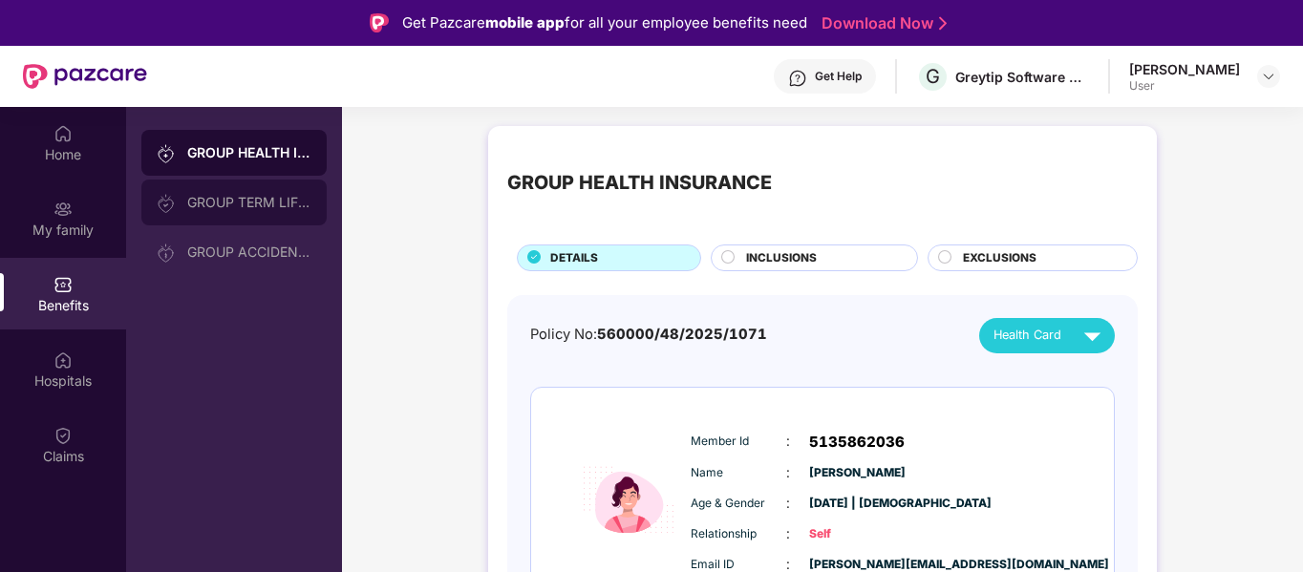
click at [290, 215] on div "GROUP TERM LIFE INSURANCE" at bounding box center [233, 203] width 185 height 46
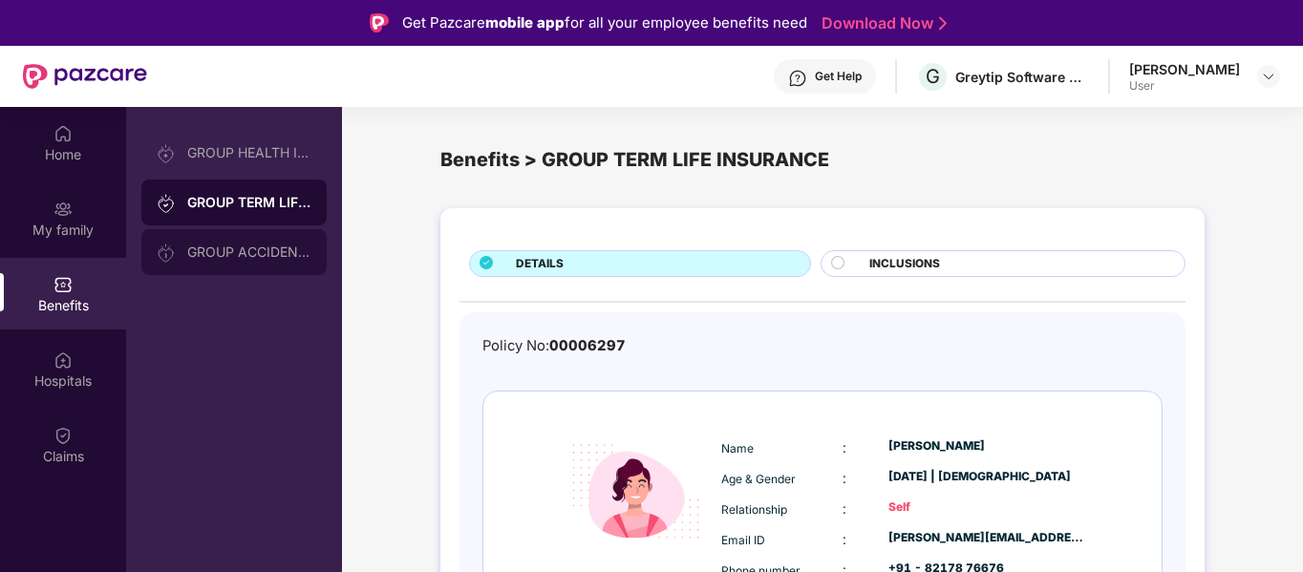
click at [250, 240] on div "GROUP ACCIDENTAL INSURANCE" at bounding box center [233, 252] width 185 height 46
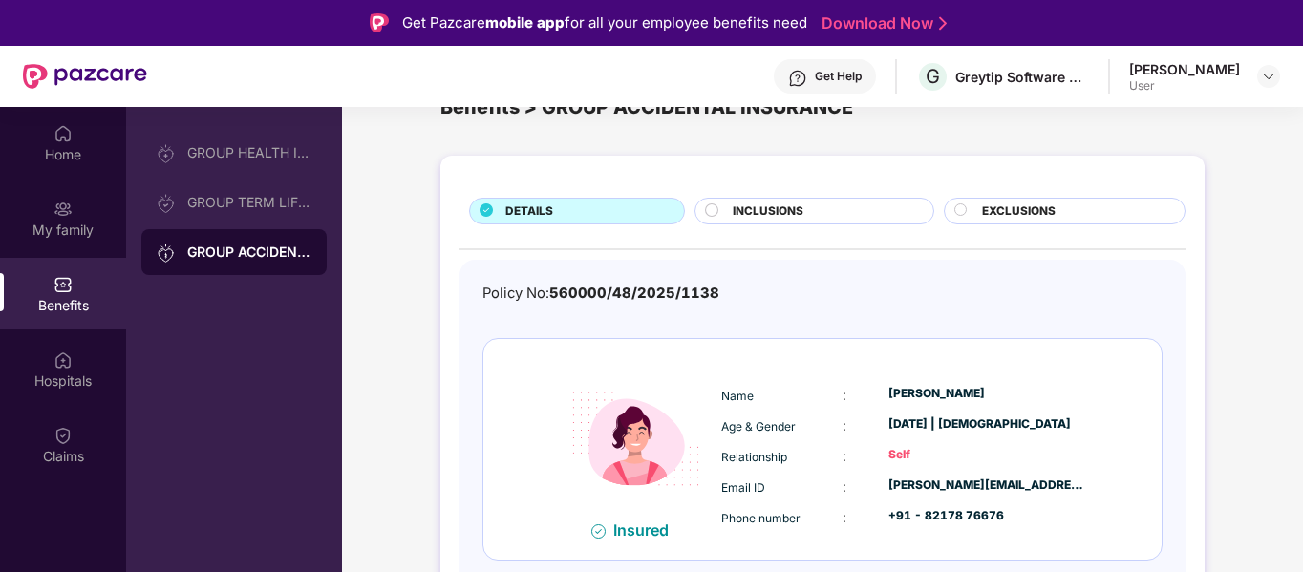
scroll to position [53, 0]
click at [799, 219] on span "INCLUSIONS" at bounding box center [768, 211] width 71 height 18
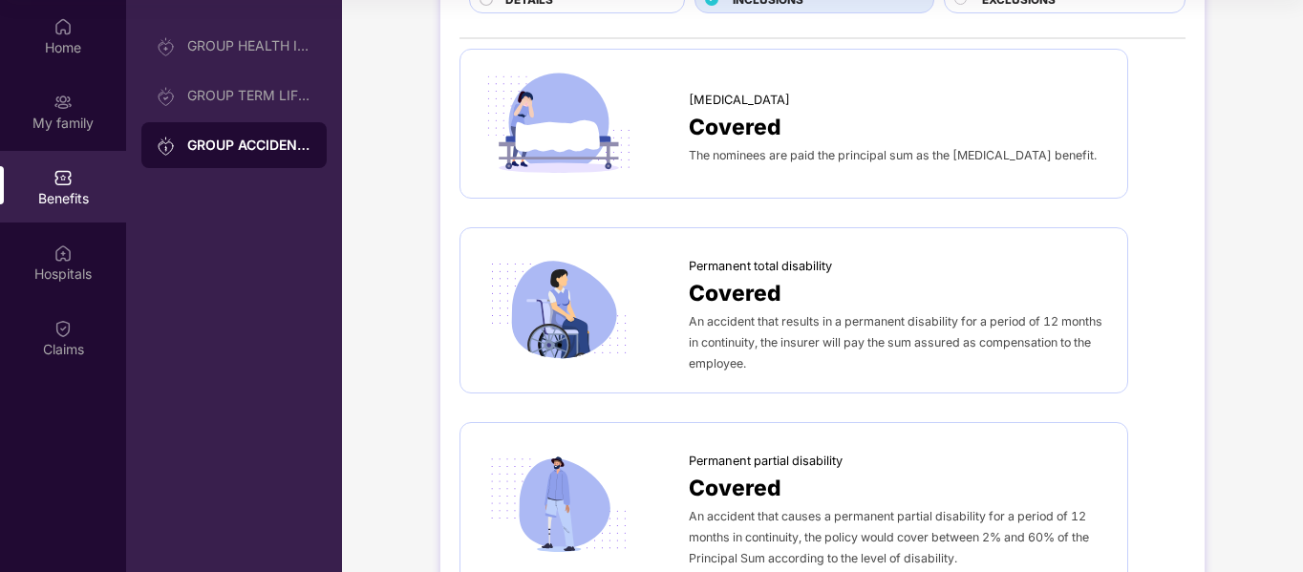
scroll to position [0, 0]
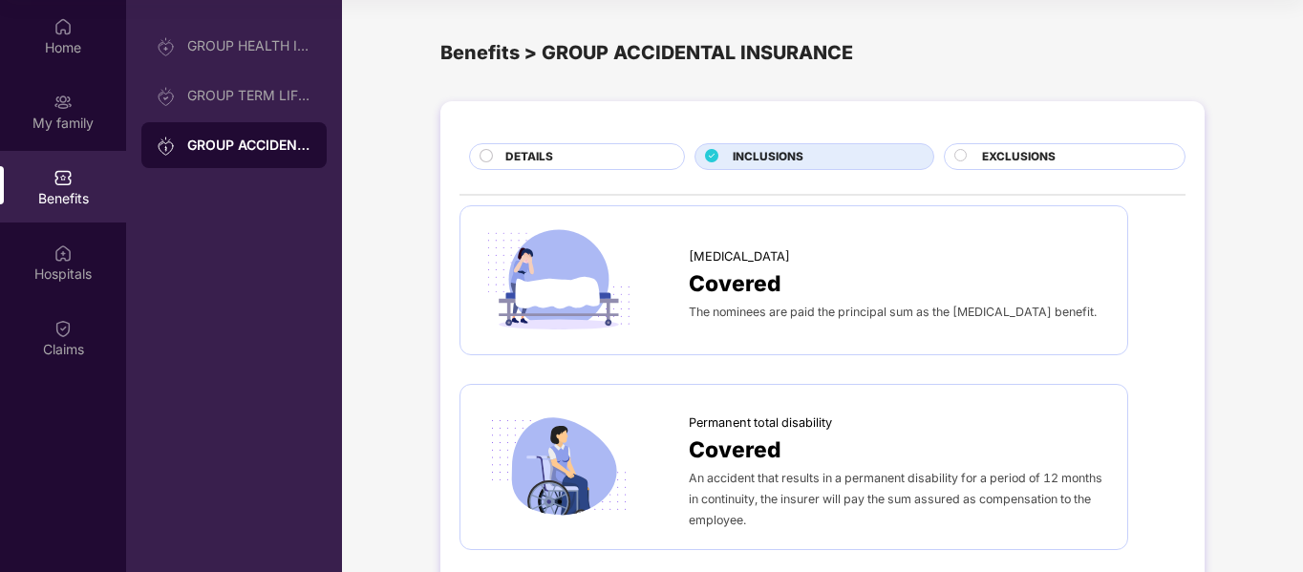
click at [1057, 157] on div "EXCLUSIONS" at bounding box center [1073, 158] width 202 height 21
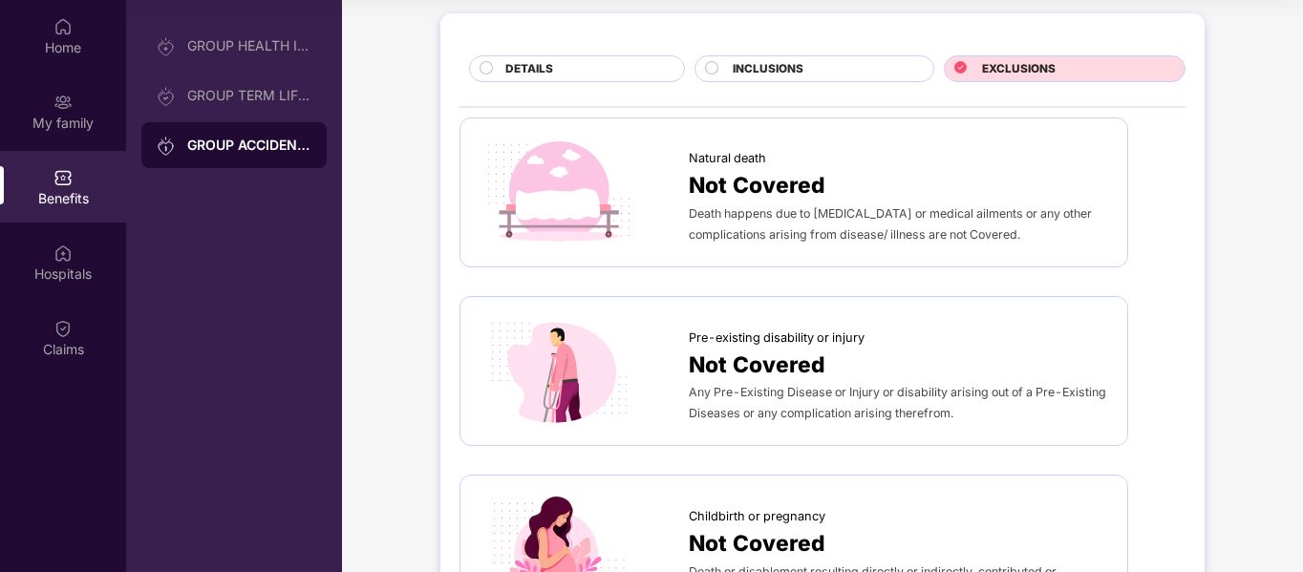
scroll to position [81, 0]
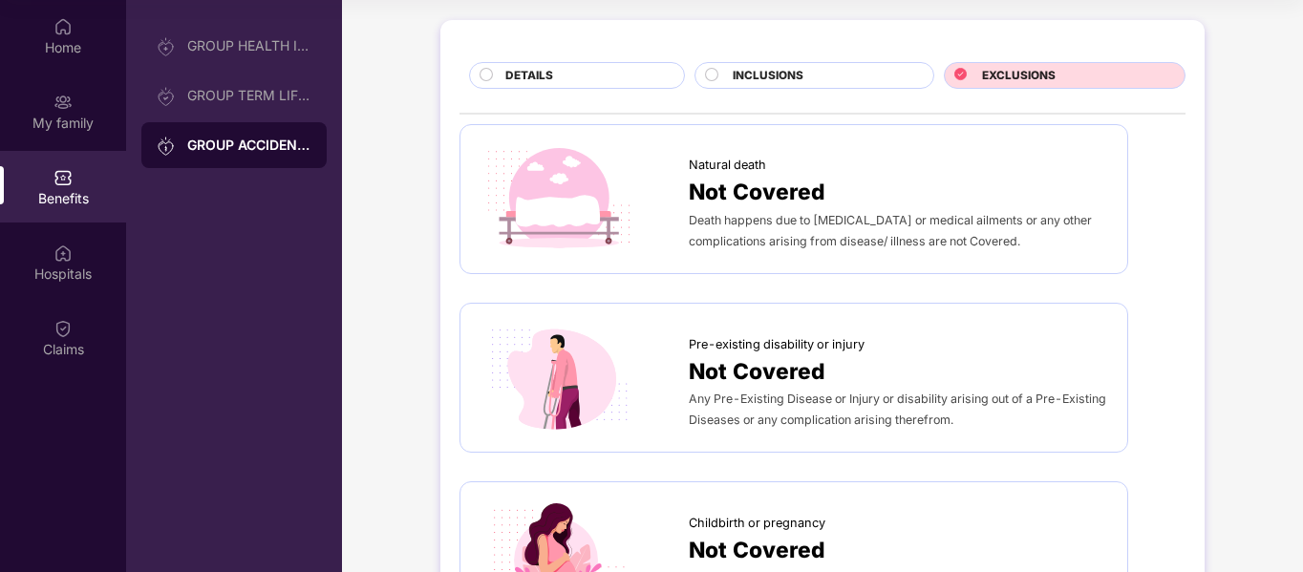
click at [802, 73] on div "INCLUSIONS" at bounding box center [823, 77] width 200 height 21
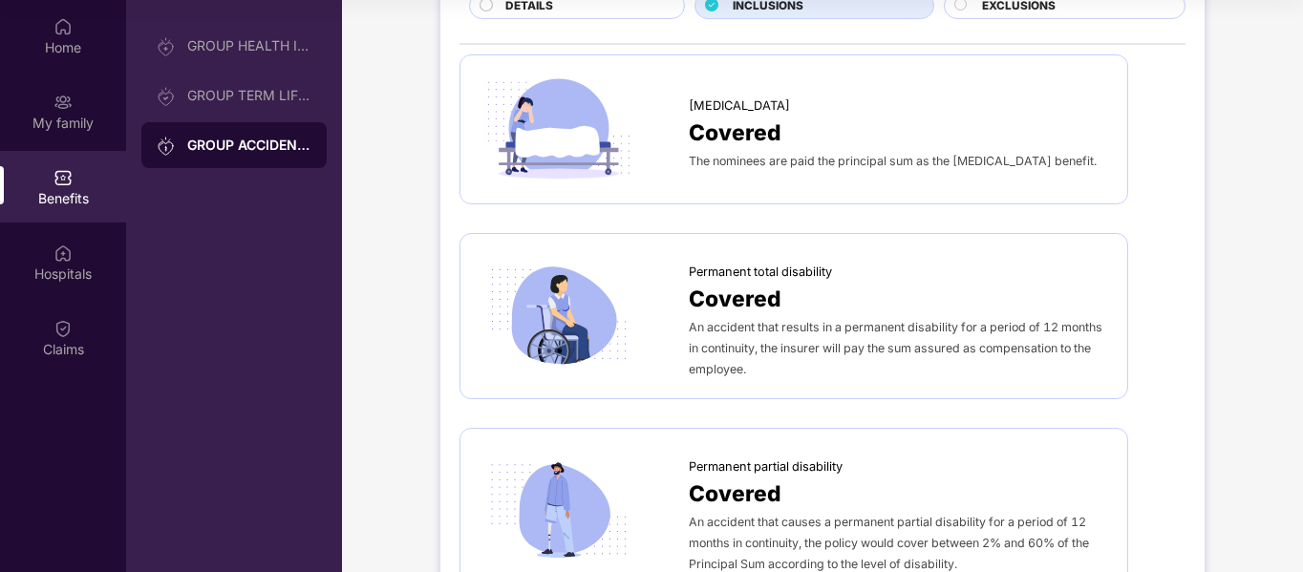
scroll to position [0, 0]
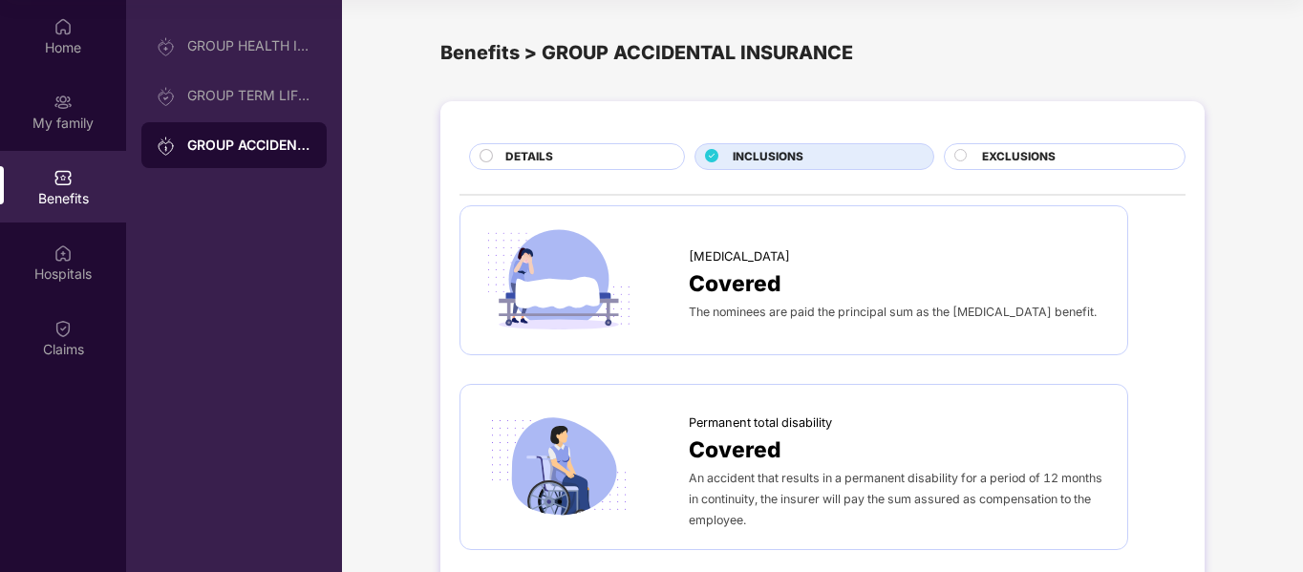
click at [563, 164] on div "DETAILS" at bounding box center [585, 158] width 179 height 21
